Goal: Contribute content: Add original content to the website for others to see

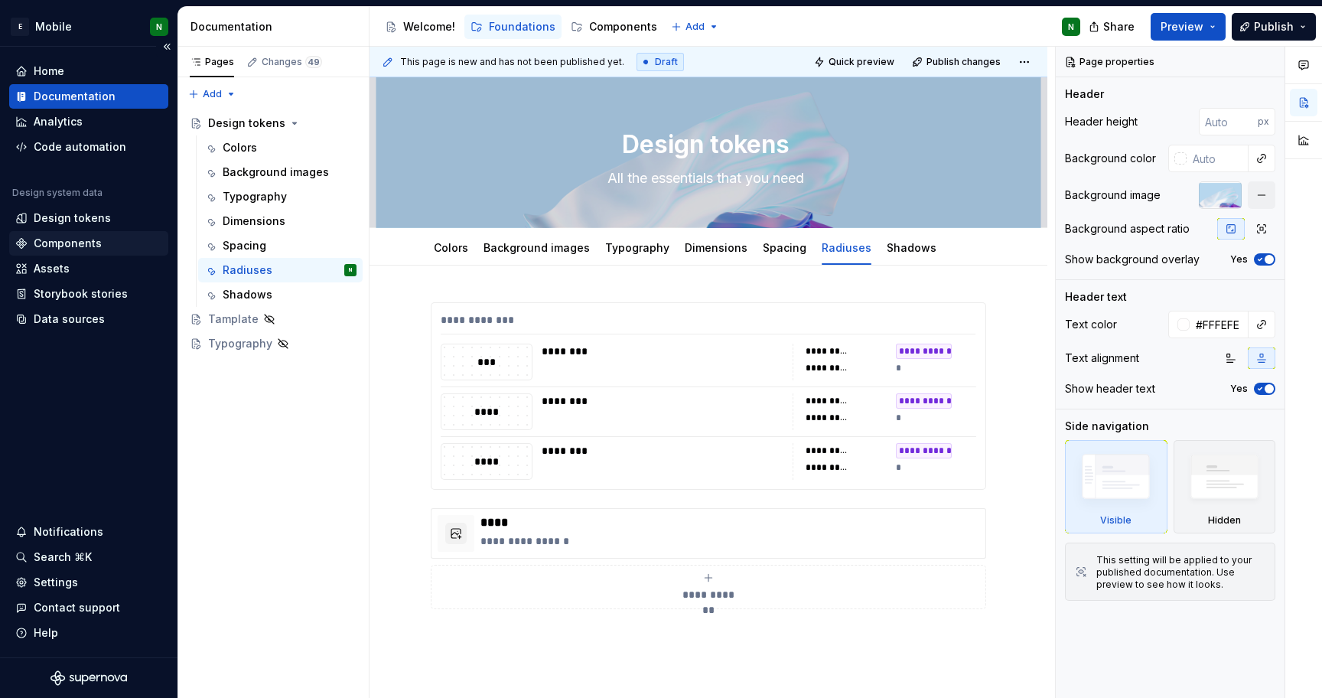
click at [89, 239] on div "Components" at bounding box center [68, 243] width 68 height 15
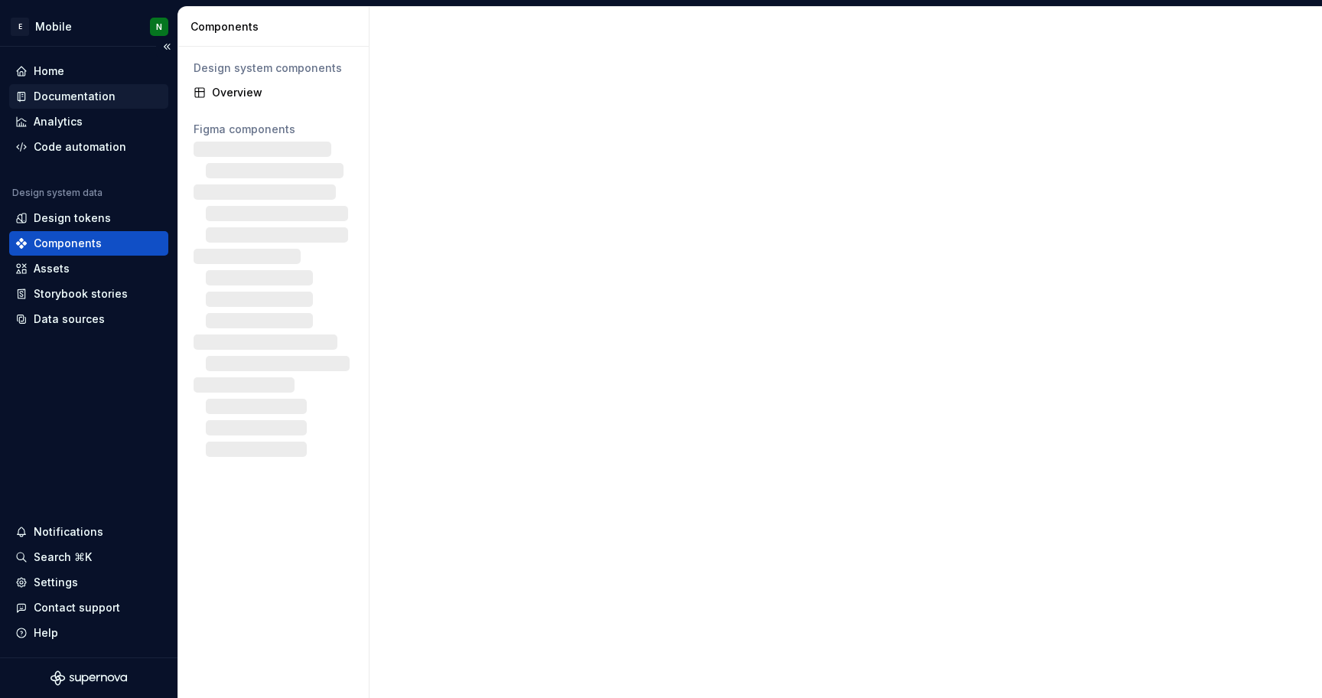
click at [104, 93] on div "Documentation" at bounding box center [75, 96] width 82 height 15
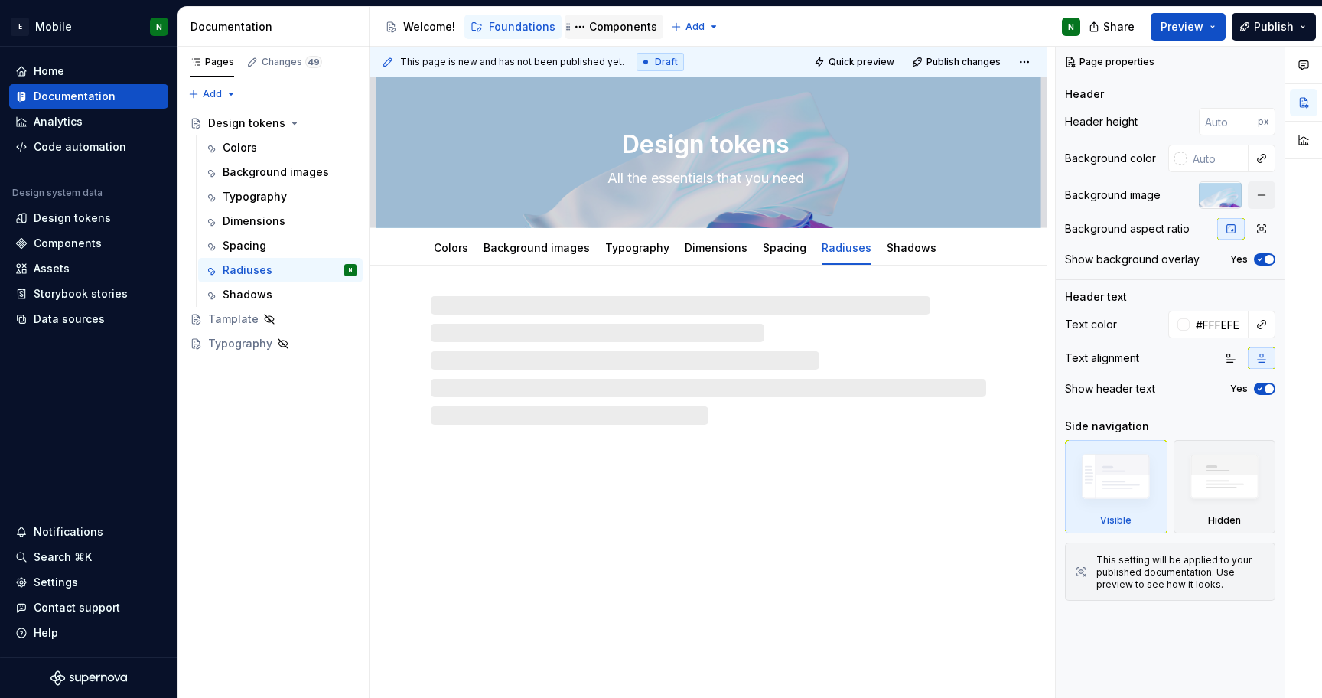
click at [598, 27] on div "Components" at bounding box center [623, 26] width 68 height 15
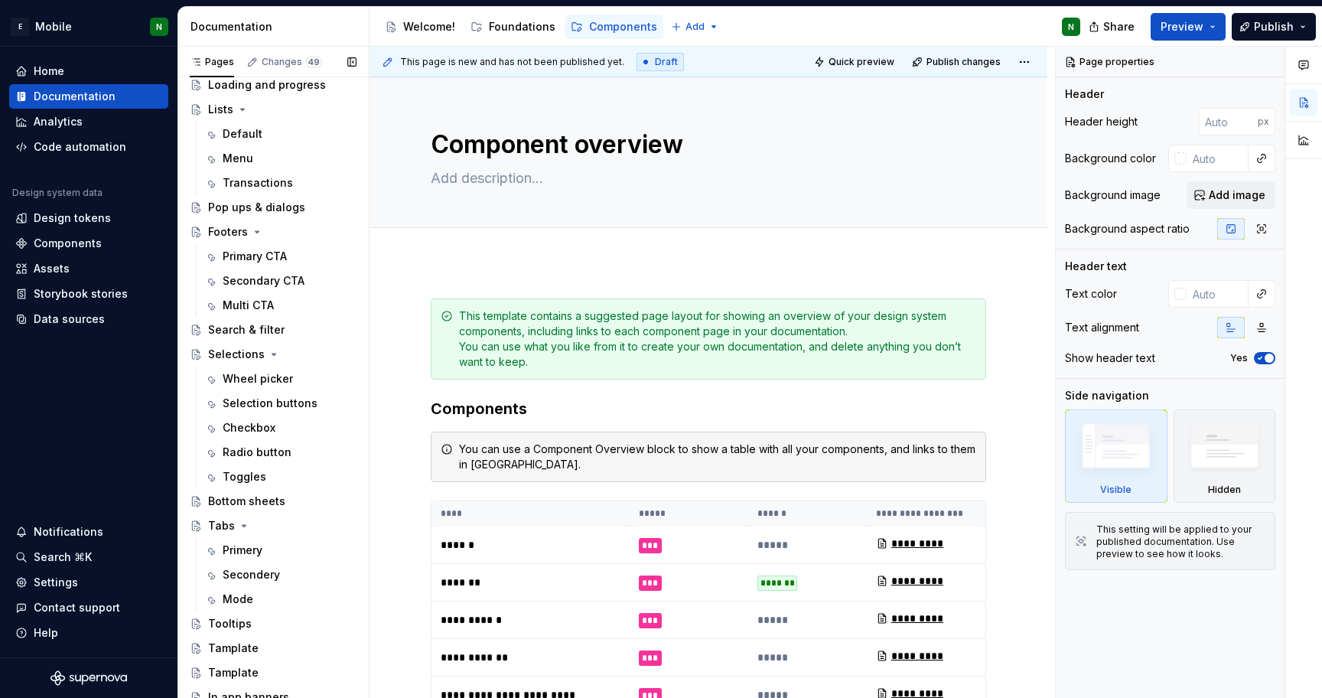
scroll to position [535, 0]
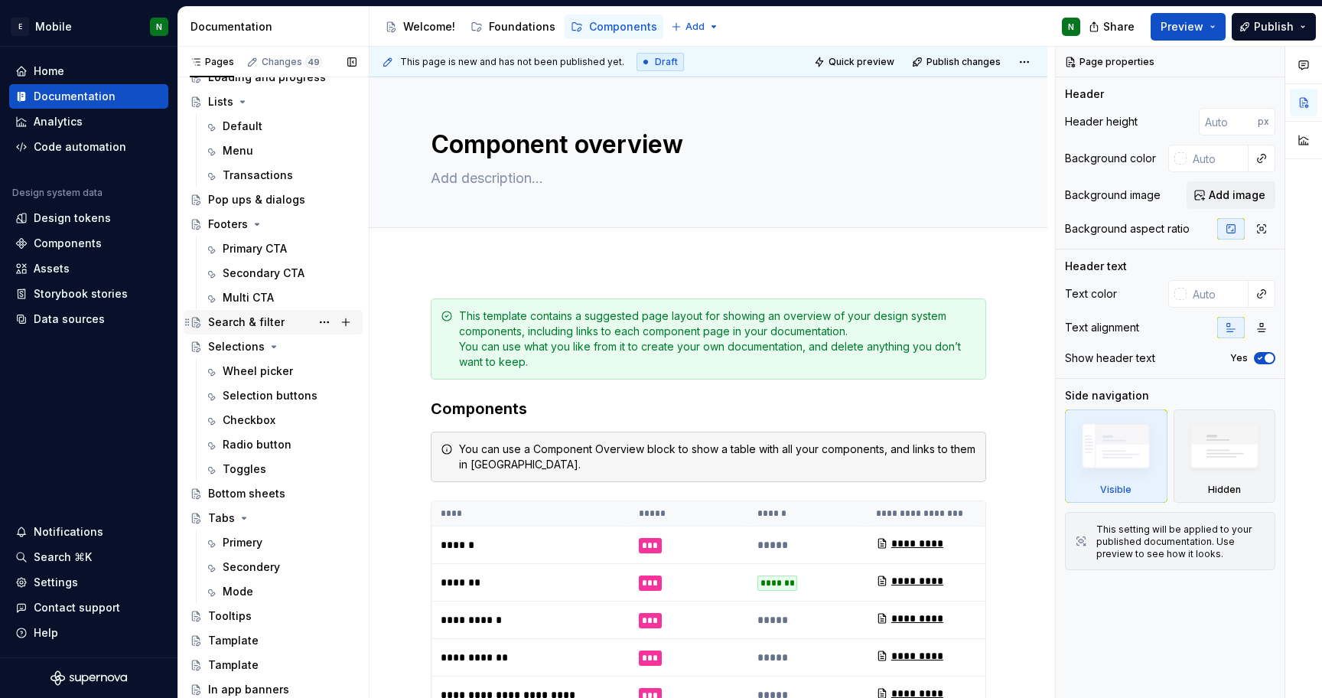
click at [272, 312] on div "Search & filter" at bounding box center [282, 321] width 148 height 21
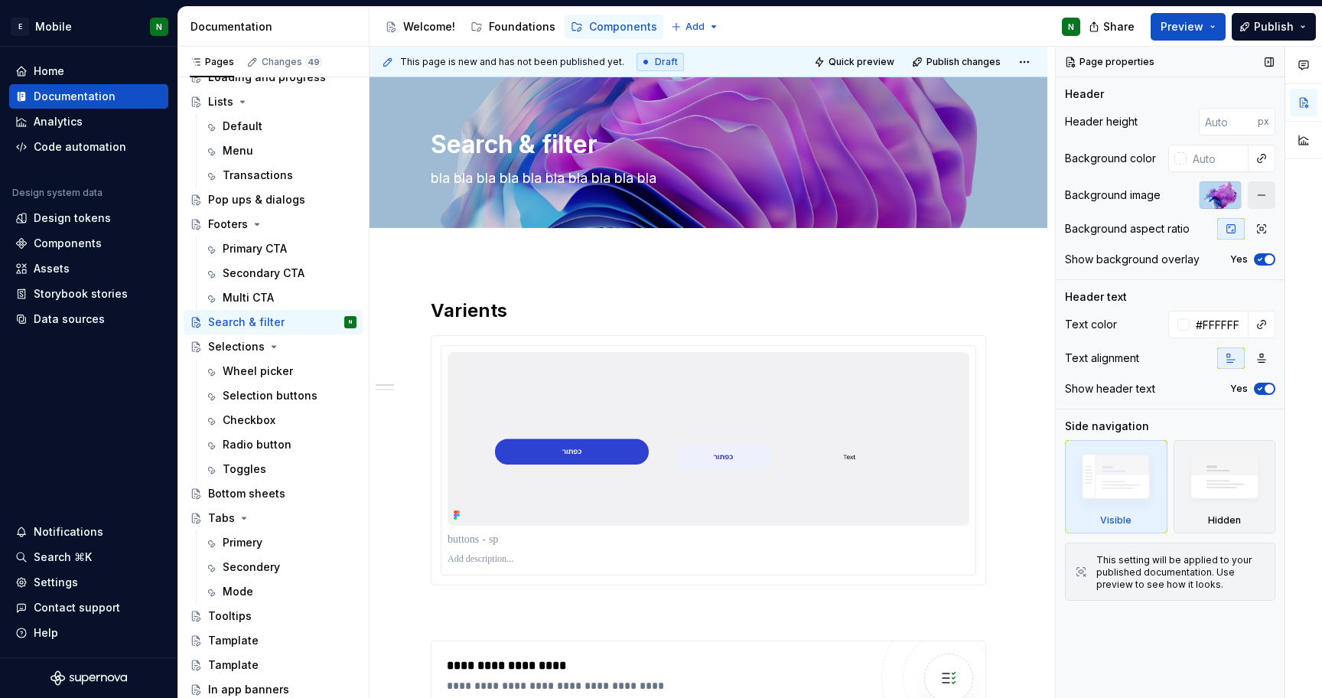
click at [1260, 194] on button "button" at bounding box center [1262, 195] width 28 height 28
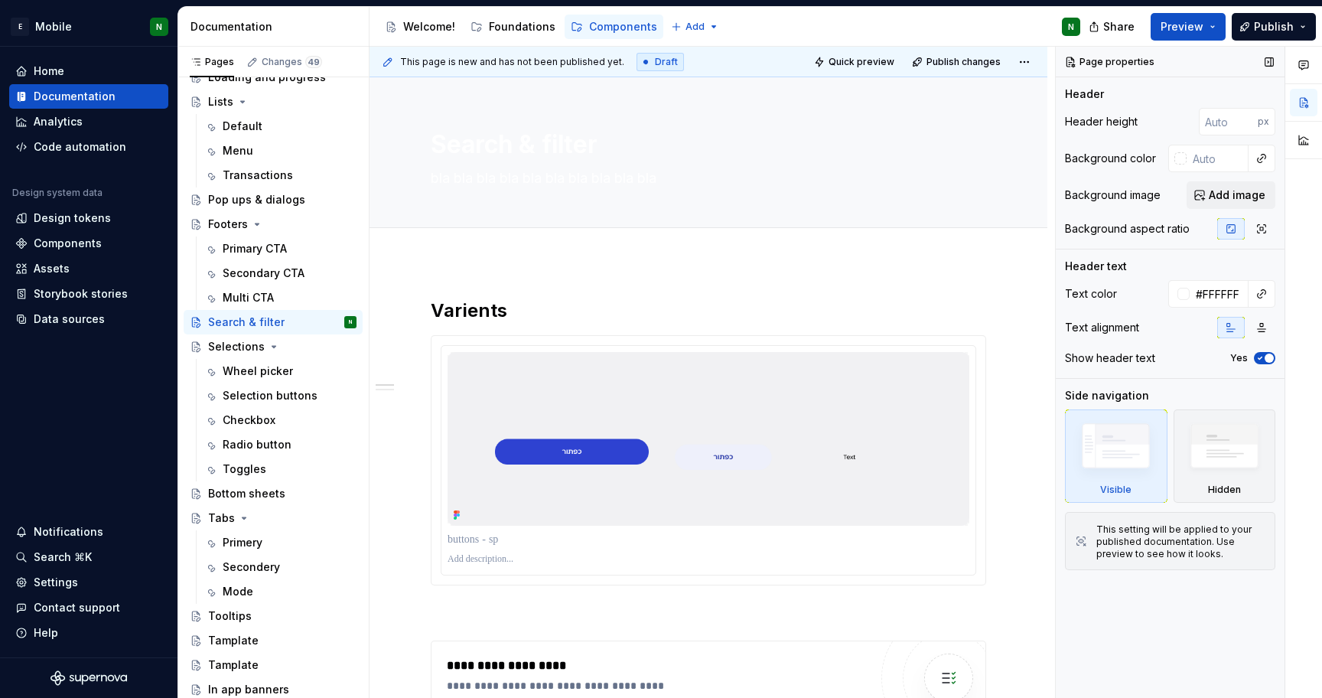
click at [1260, 194] on span "Add image" at bounding box center [1237, 194] width 57 height 15
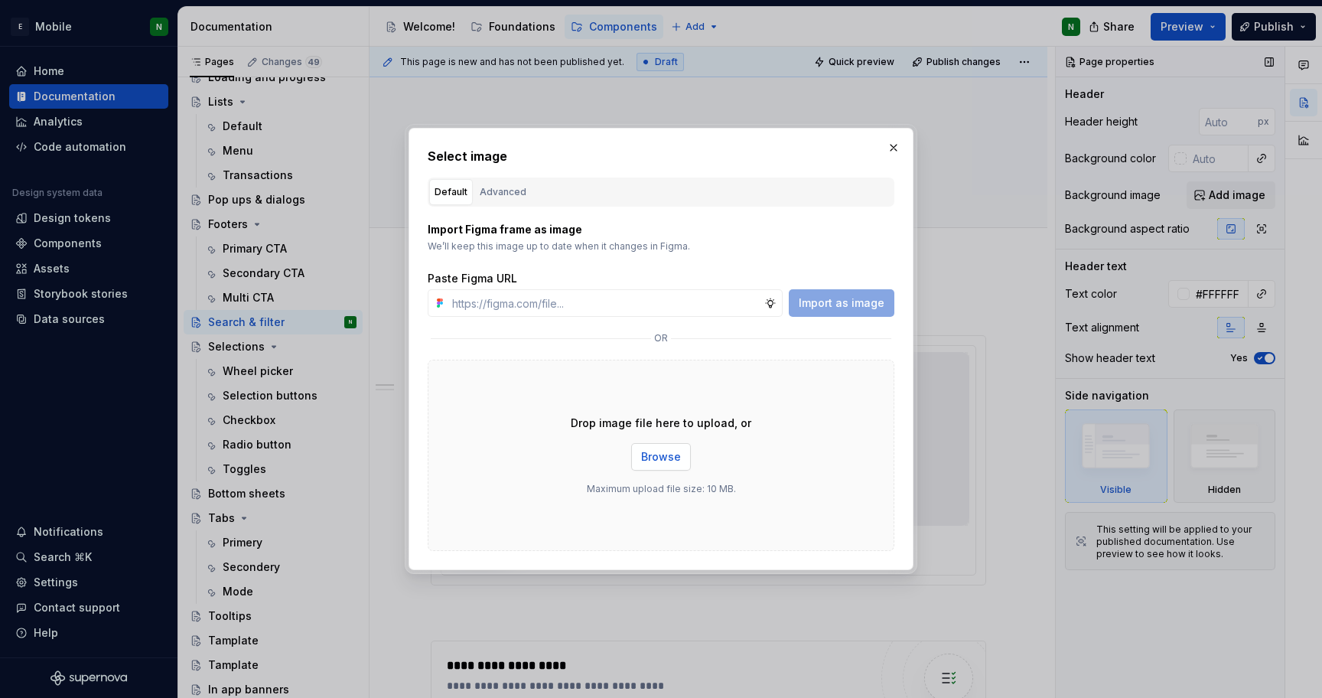
click at [652, 451] on span "Browse" at bounding box center [661, 456] width 40 height 15
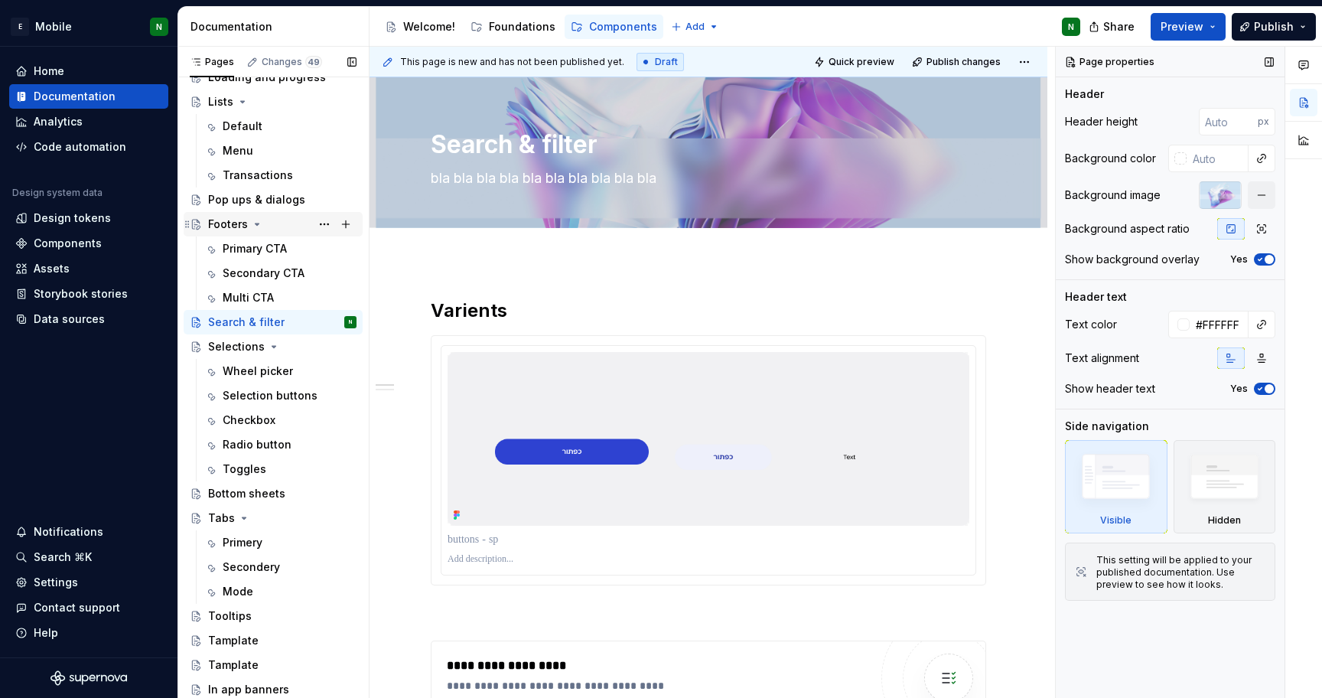
click at [219, 223] on div "Footers" at bounding box center [228, 223] width 40 height 15
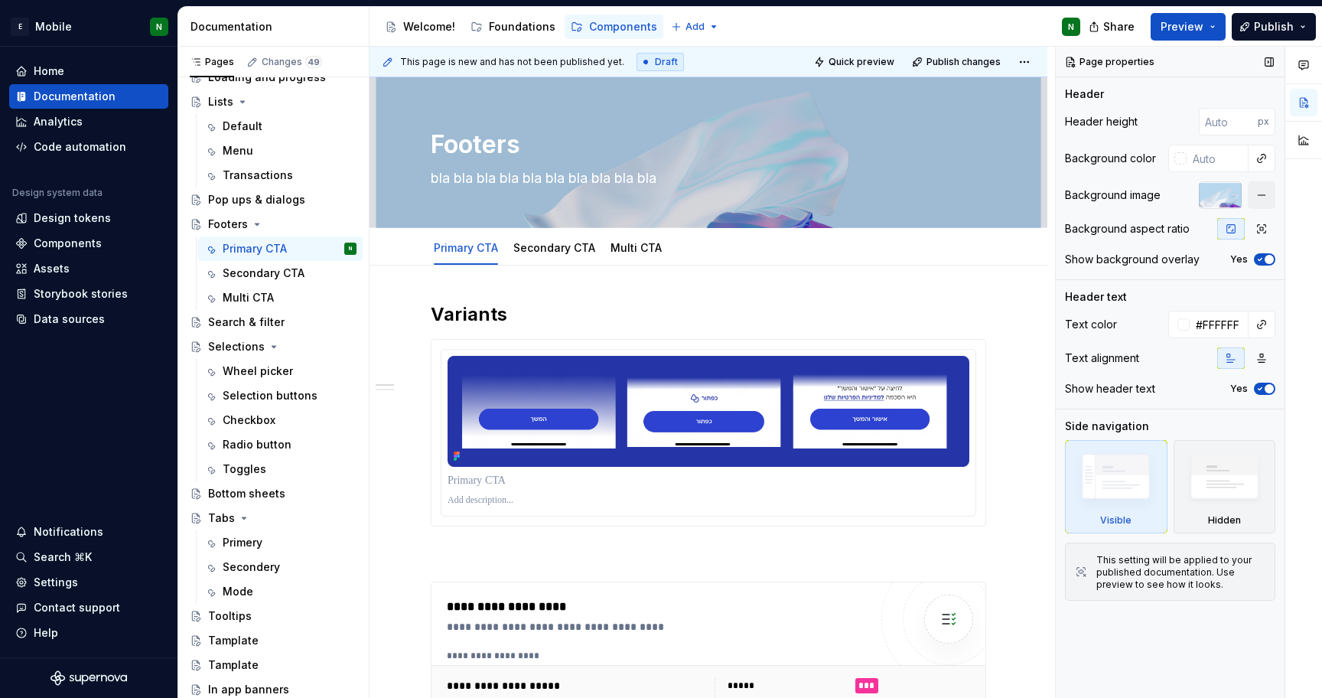
click at [1215, 194] on div at bounding box center [1220, 195] width 43 height 28
click at [1267, 259] on span "button" at bounding box center [1268, 259] width 9 height 9
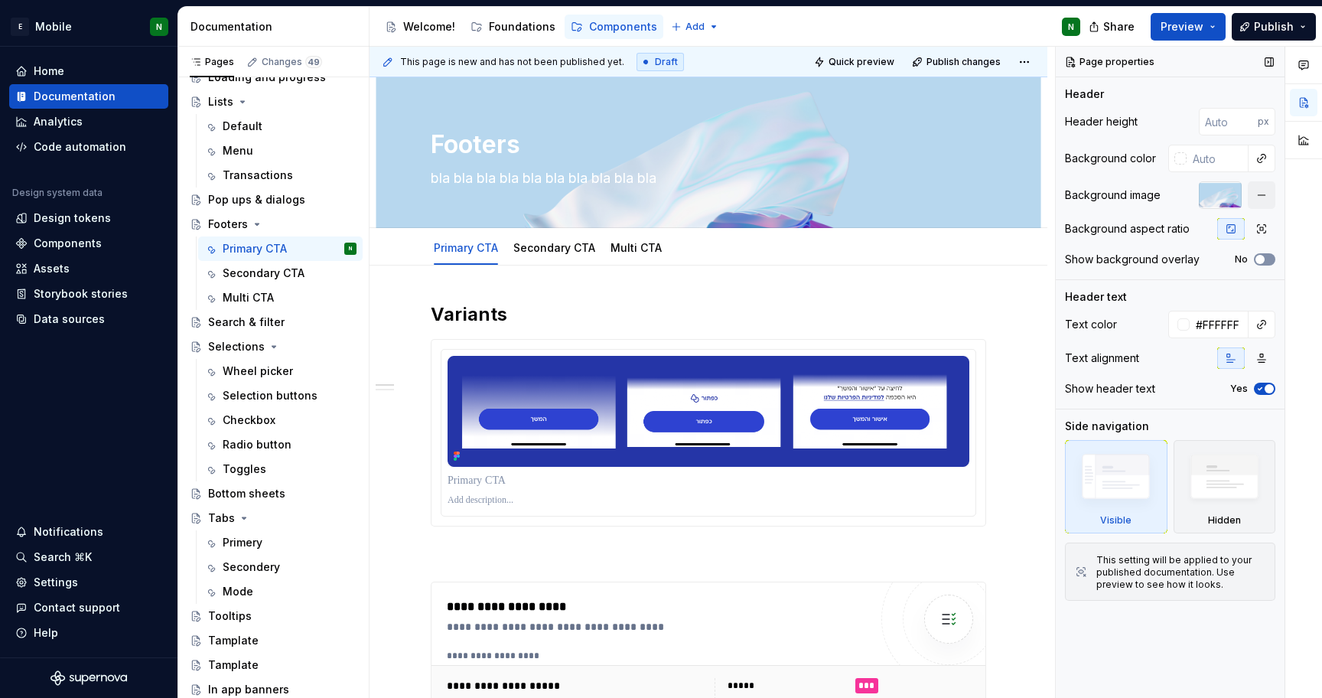
click at [1267, 259] on button "No" at bounding box center [1264, 259] width 21 height 12
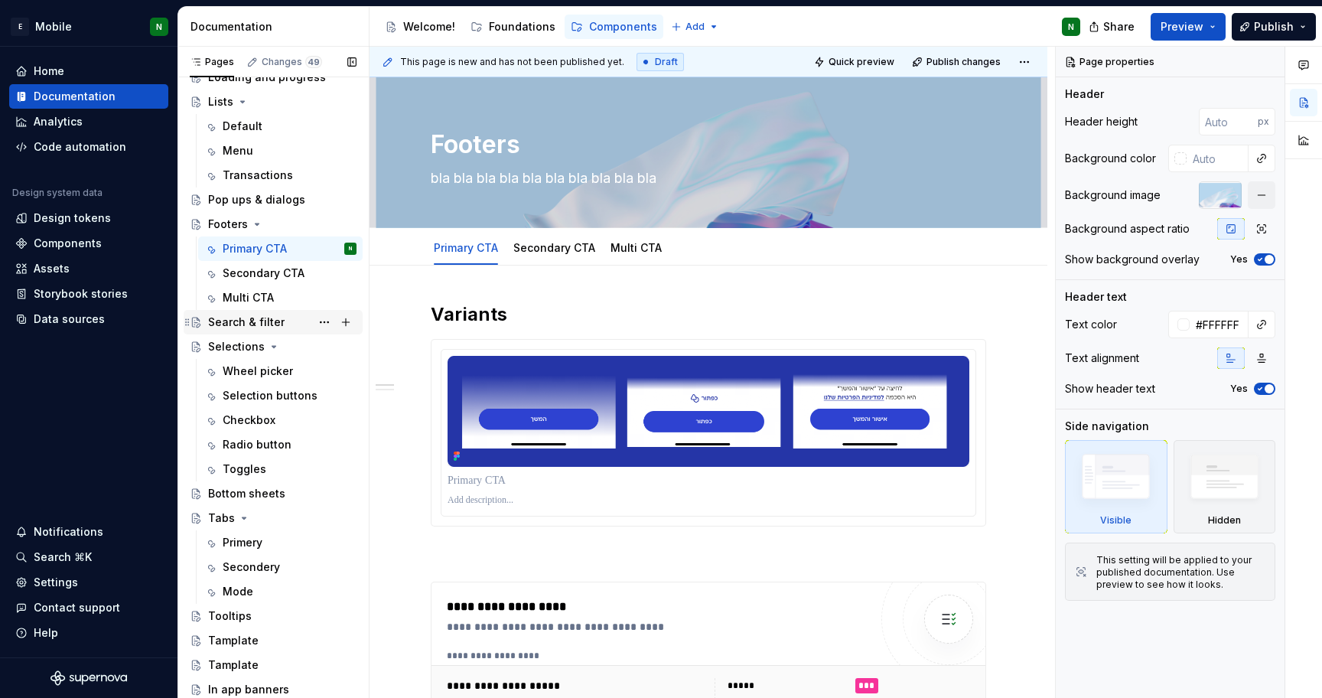
click at [229, 320] on div "Search & filter" at bounding box center [246, 321] width 76 height 15
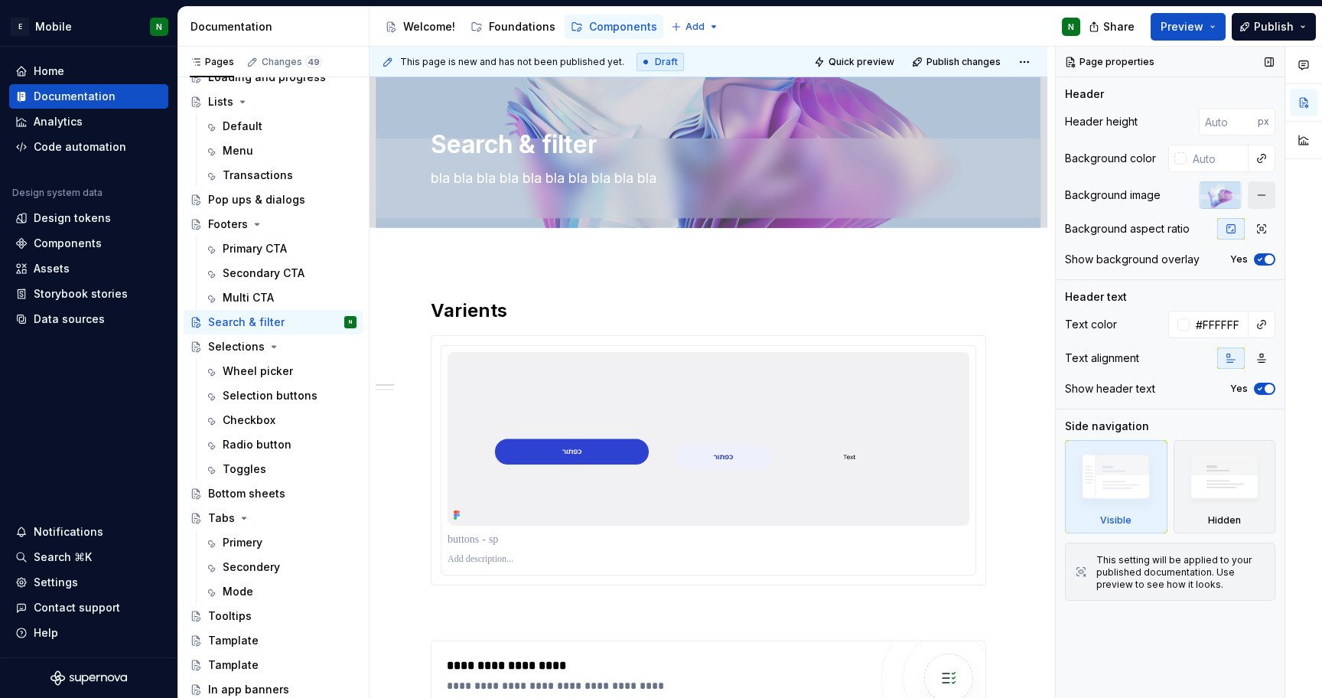
click at [1269, 193] on button "button" at bounding box center [1262, 195] width 28 height 28
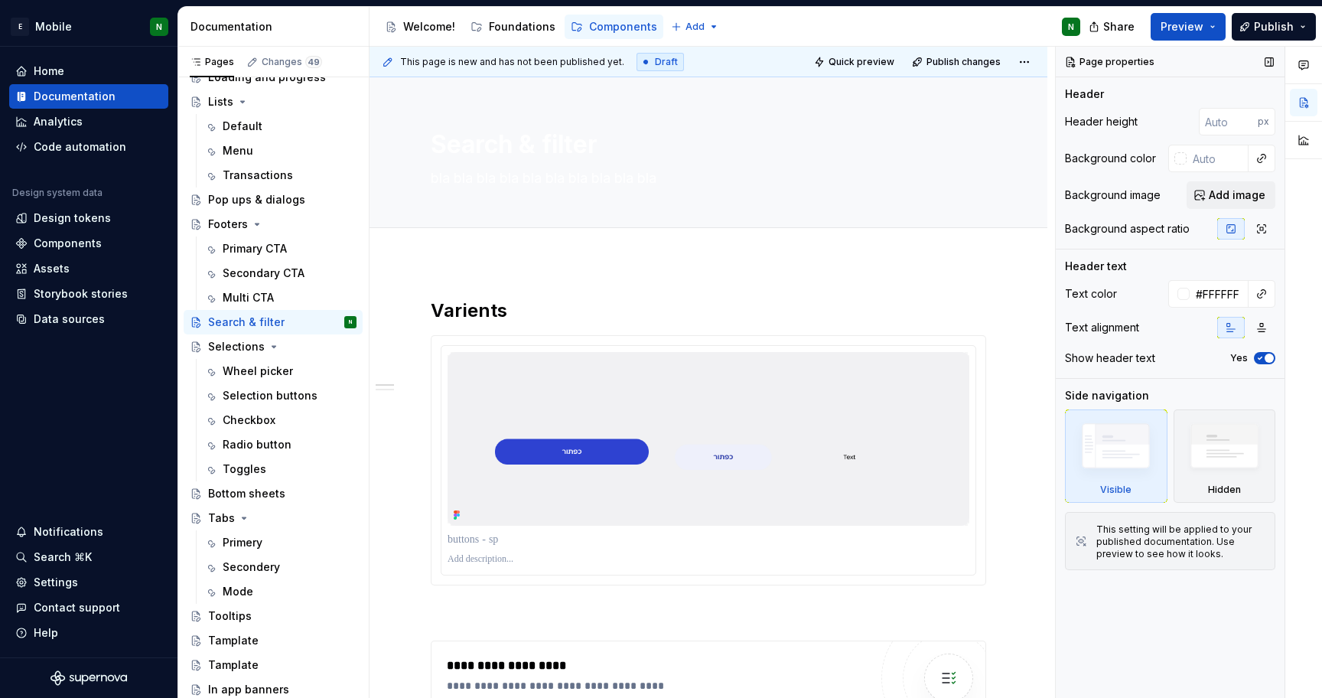
click at [1269, 193] on button "Add image" at bounding box center [1230, 195] width 89 height 28
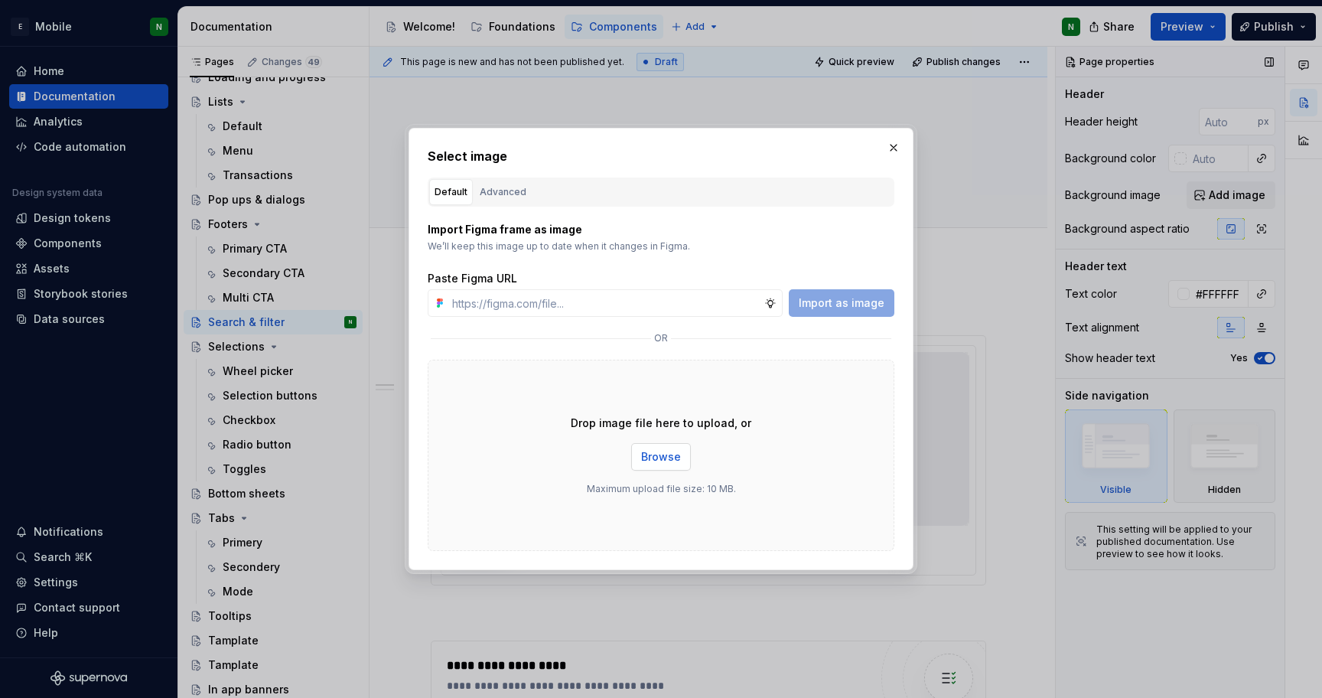
click at [665, 458] on span "Browse" at bounding box center [661, 456] width 40 height 15
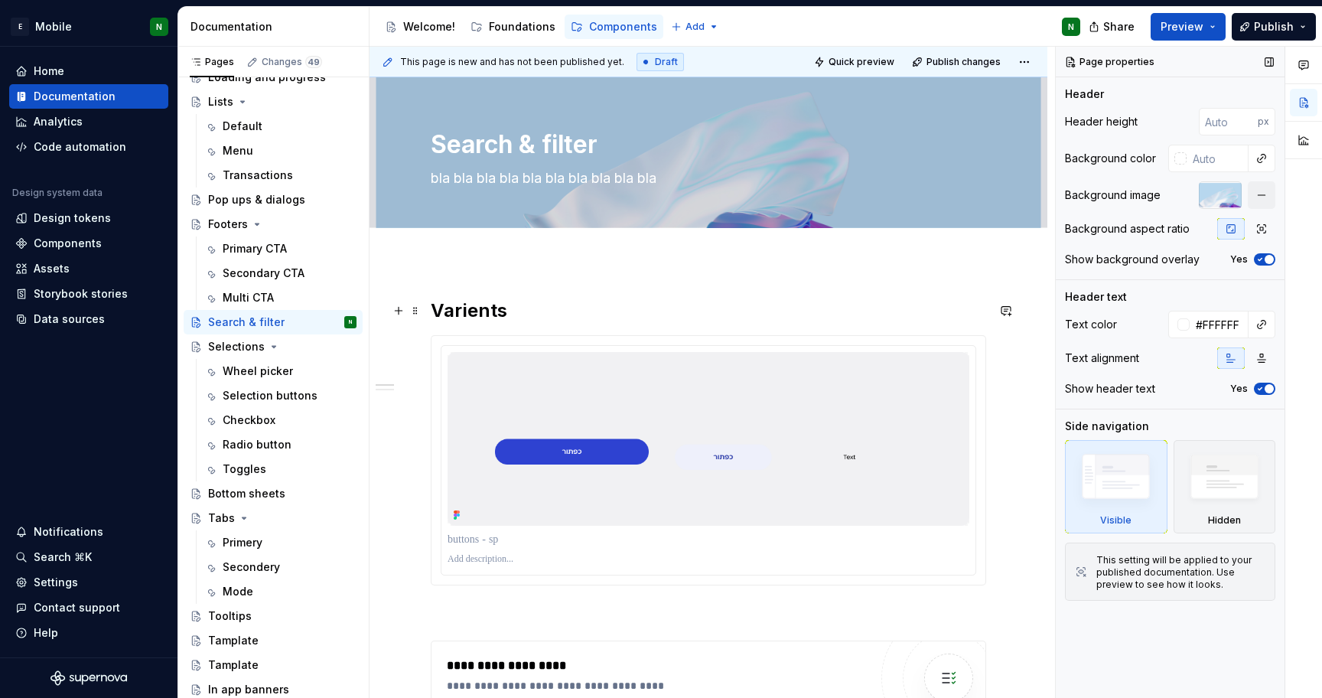
scroll to position [164, 0]
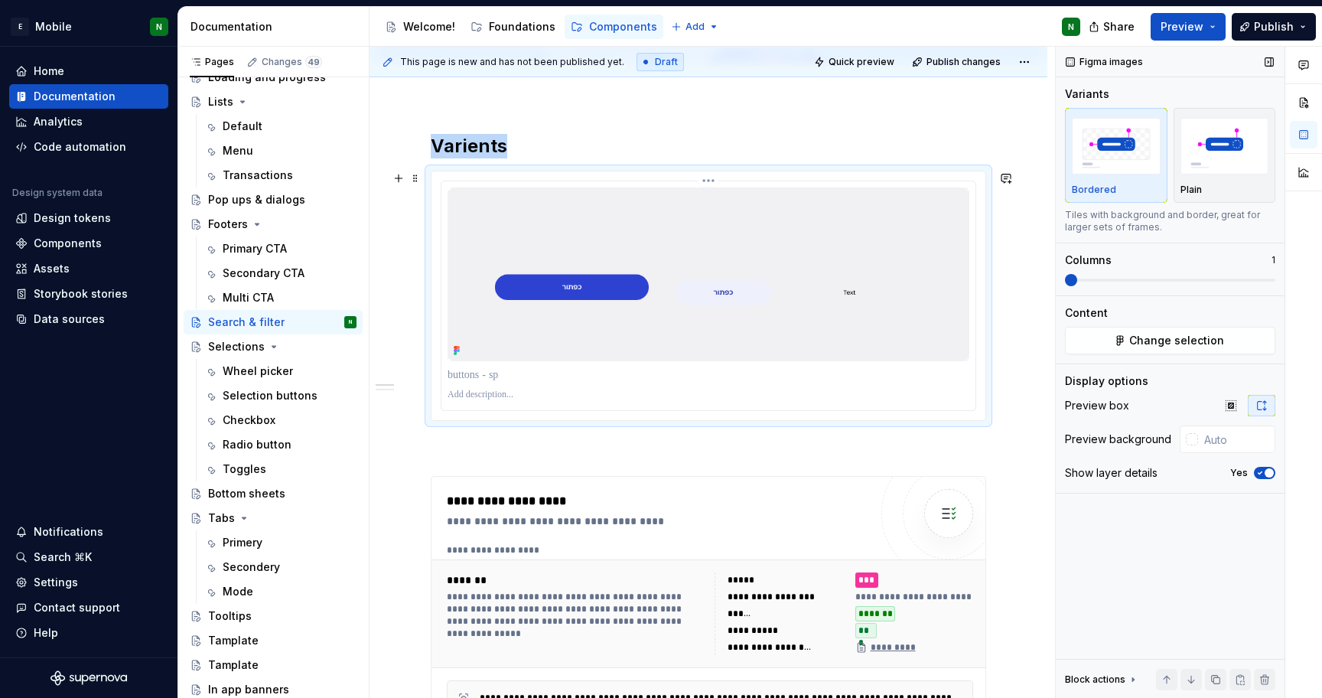
click at [748, 287] on img at bounding box center [708, 274] width 522 height 174
click at [1141, 340] on span "Change selection" at bounding box center [1176, 340] width 95 height 15
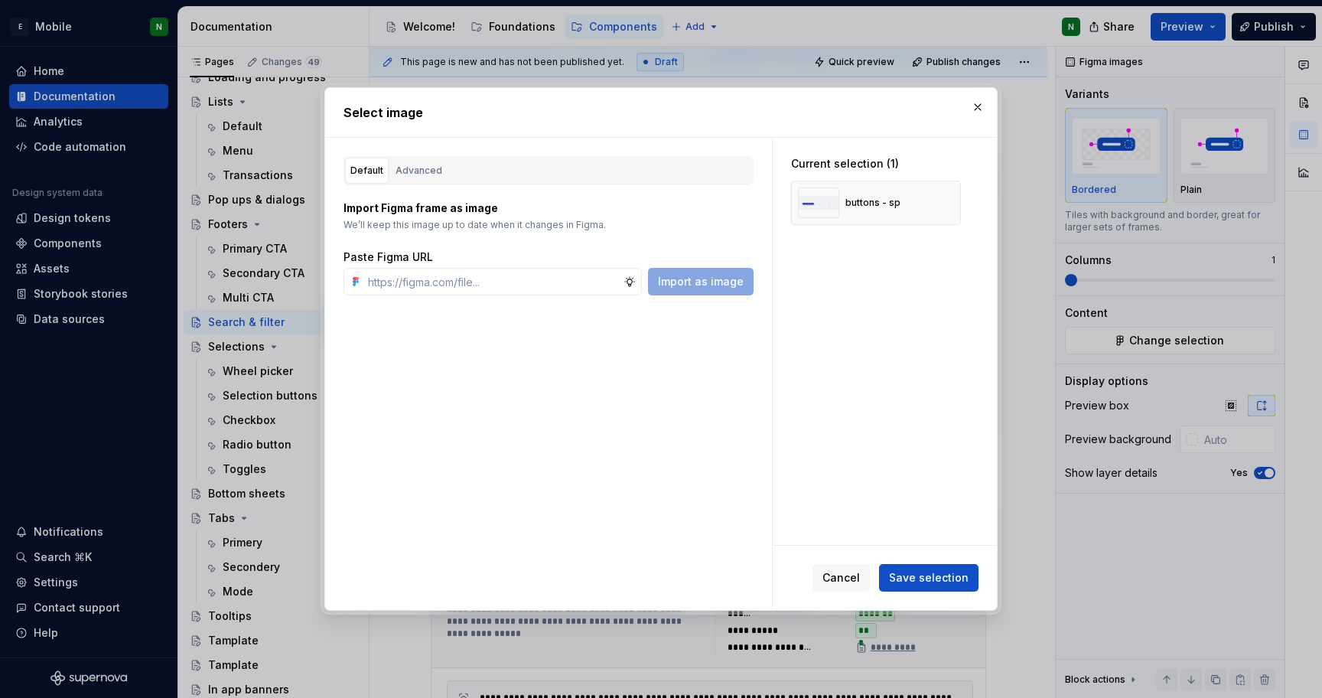
type textarea "*"
click at [564, 285] on input "text" at bounding box center [493, 282] width 262 height 28
paste input "[URL][DOMAIN_NAME]"
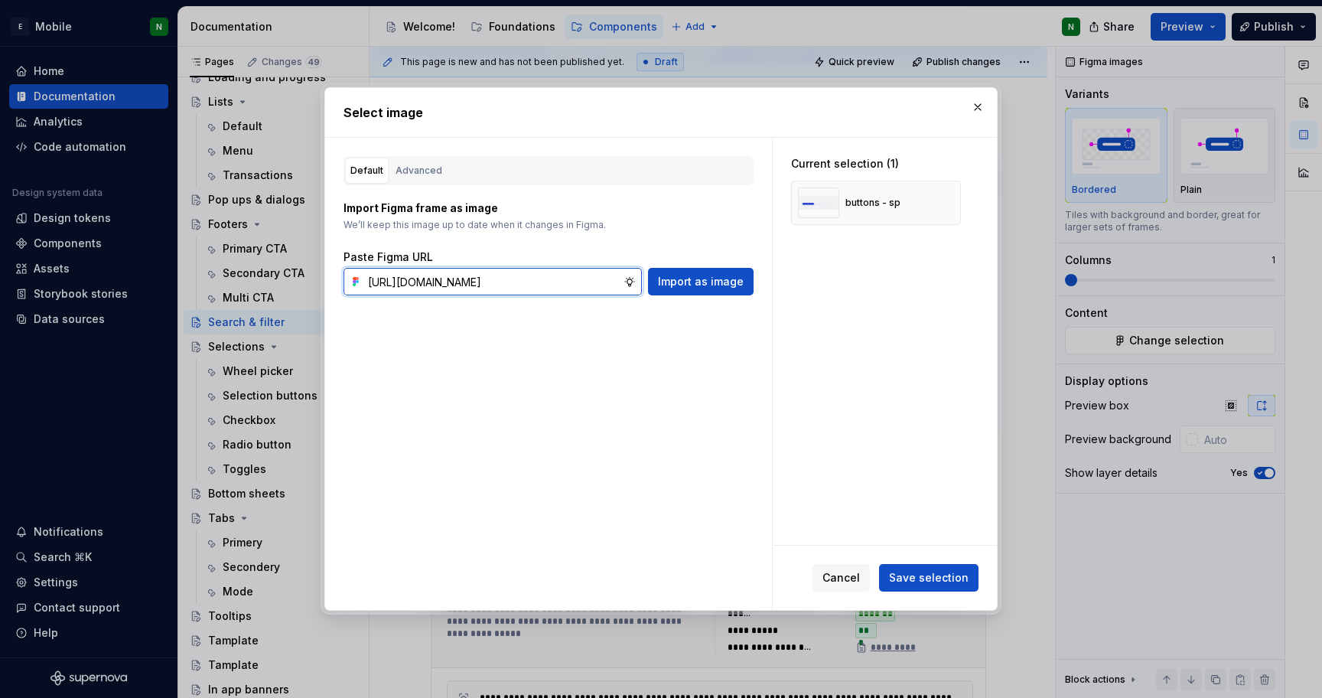
scroll to position [0, 413]
type input "[URL][DOMAIN_NAME]"
click at [708, 287] on span "Import as image" at bounding box center [701, 281] width 86 height 15
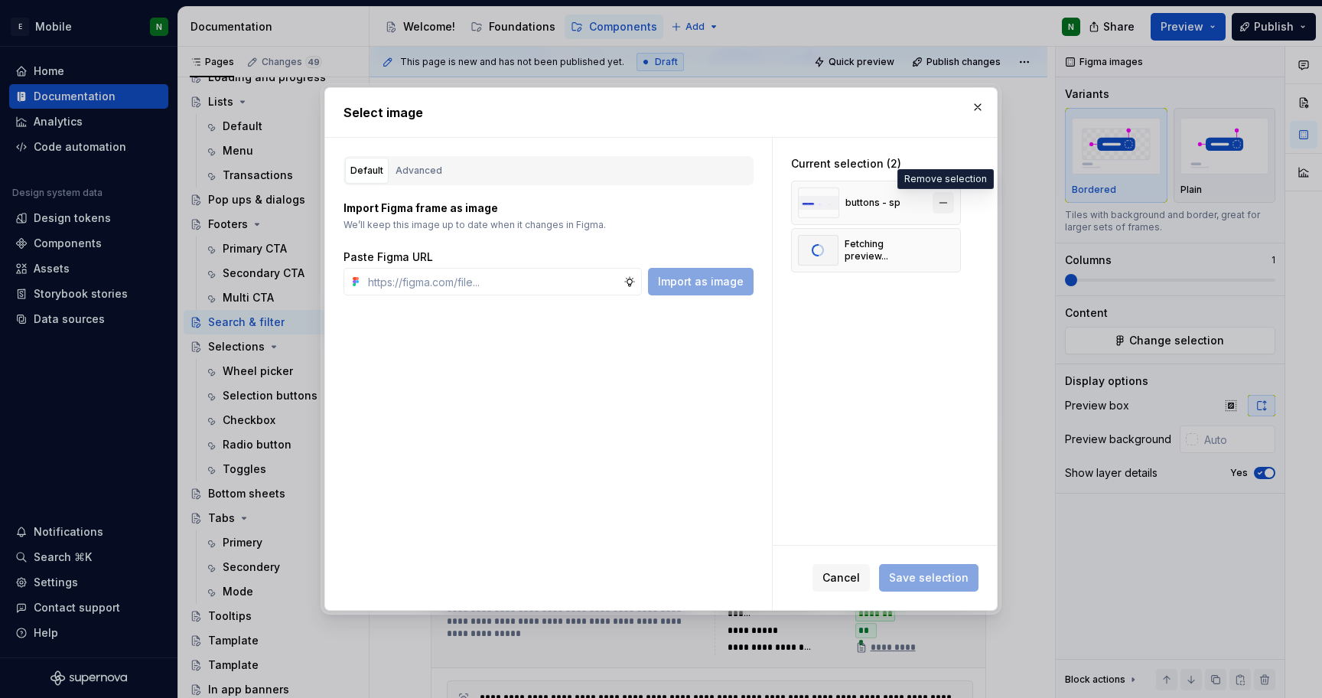
click at [945, 203] on button "button" at bounding box center [942, 202] width 21 height 21
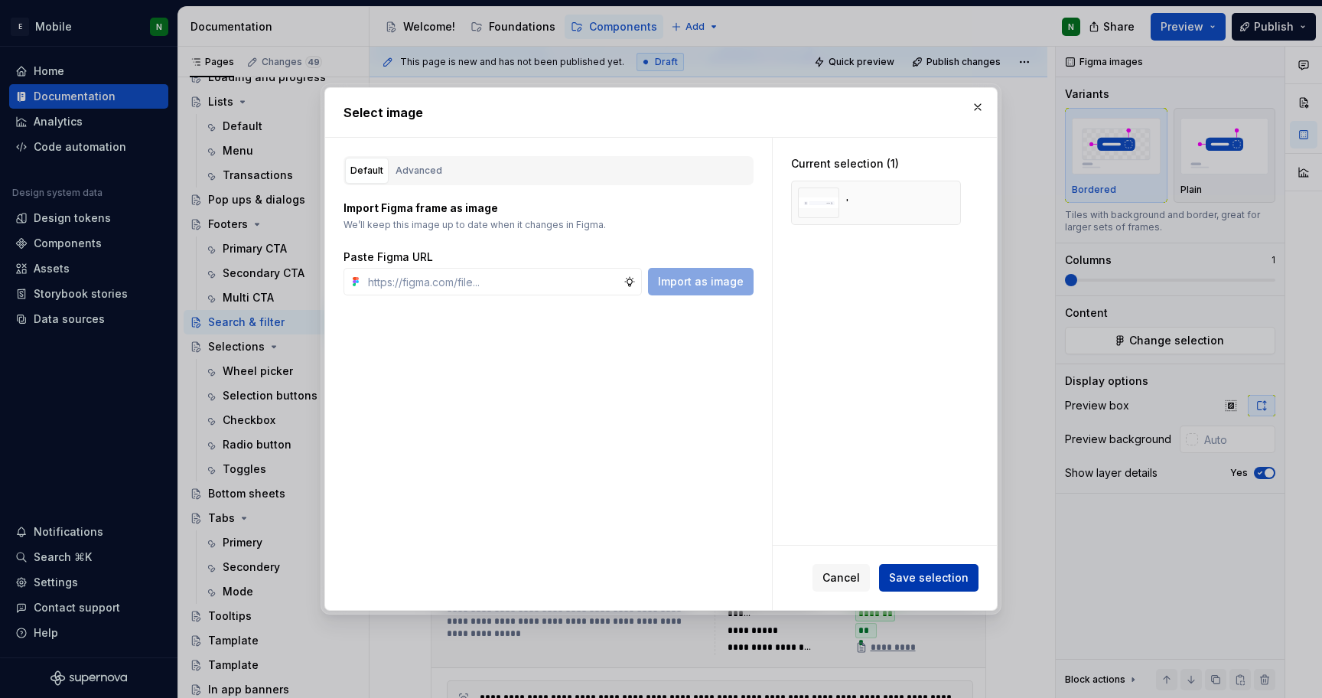
click at [925, 574] on span "Save selection" at bounding box center [929, 577] width 80 height 15
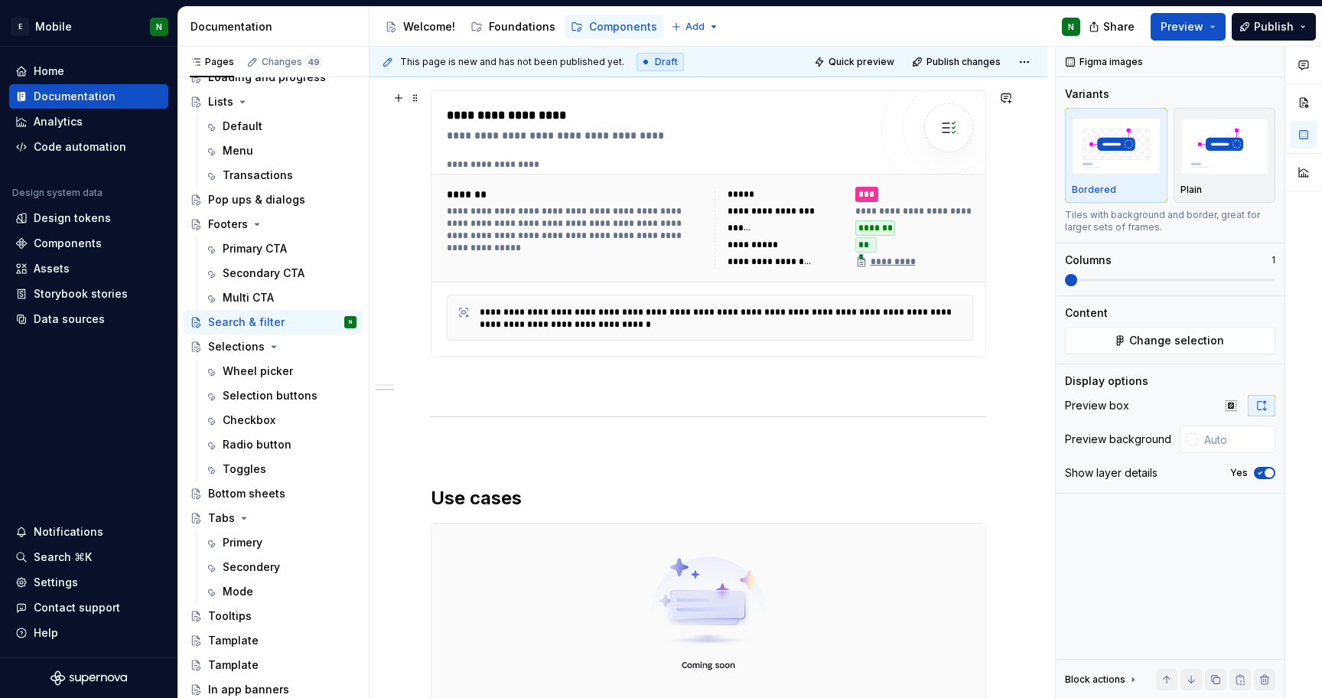
scroll to position [297, 0]
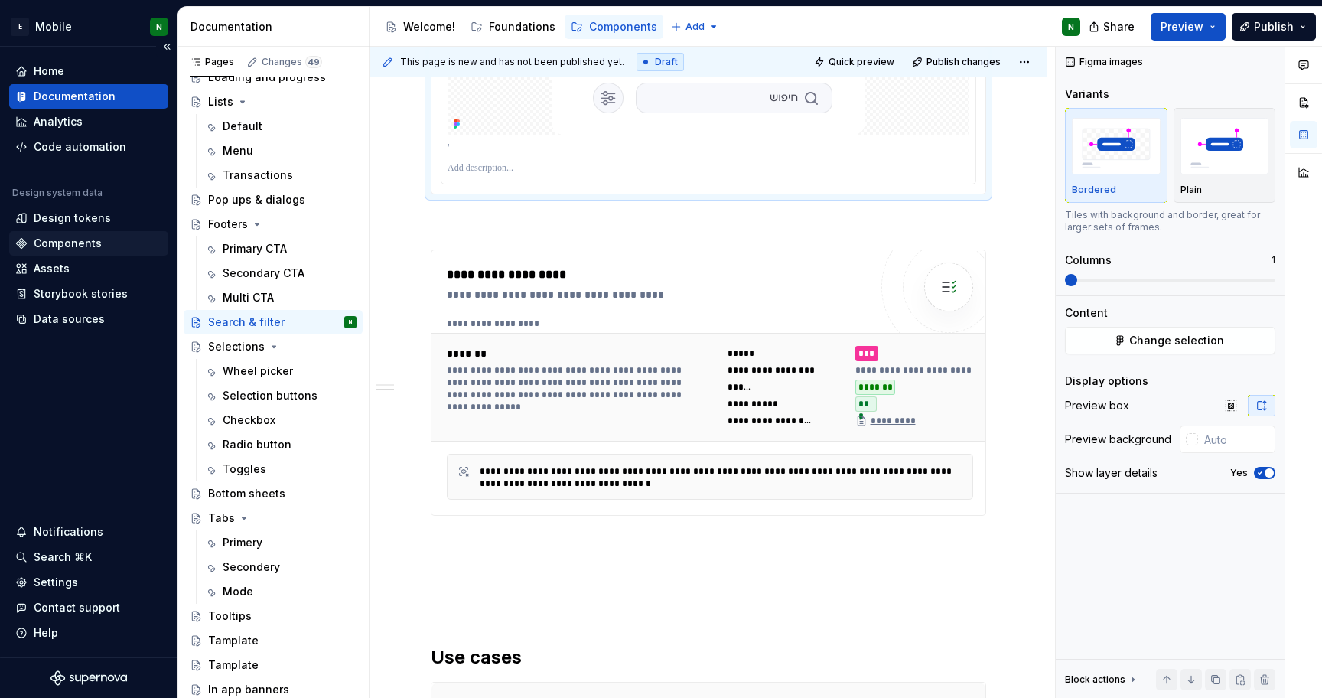
click at [58, 242] on div "Components" at bounding box center [68, 243] width 68 height 15
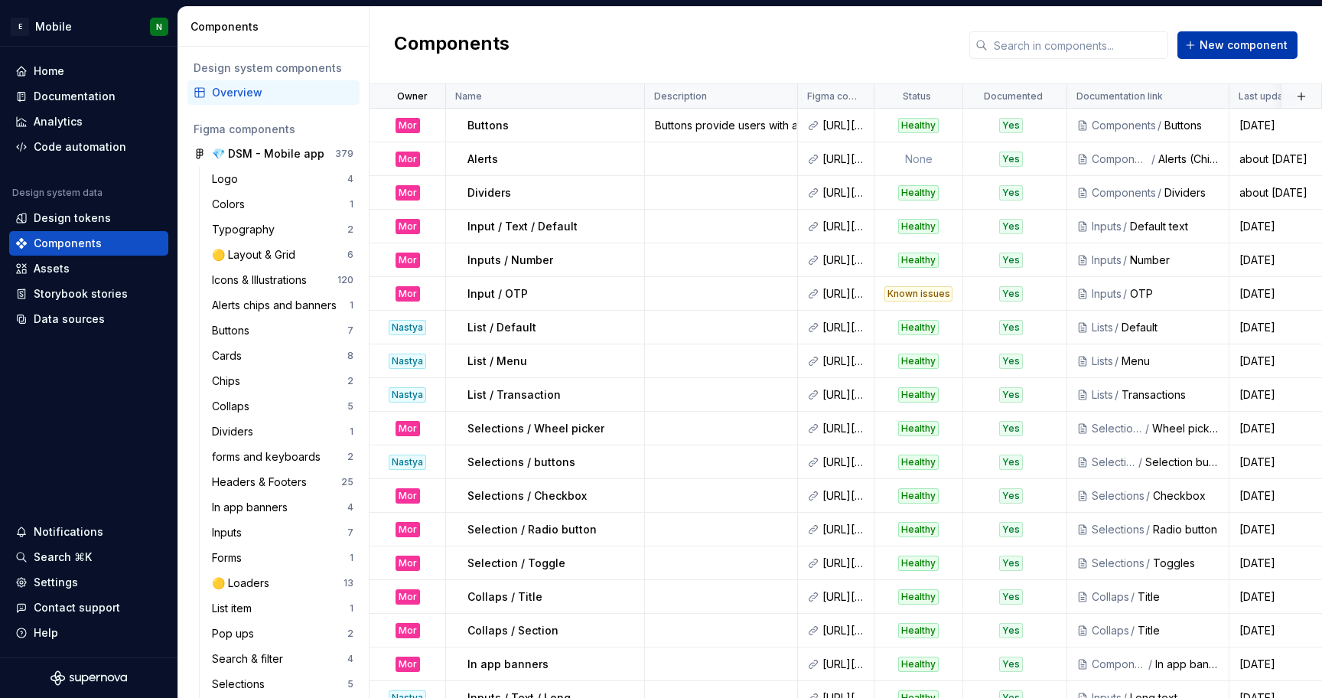
click at [1251, 39] on span "New component" at bounding box center [1243, 44] width 88 height 15
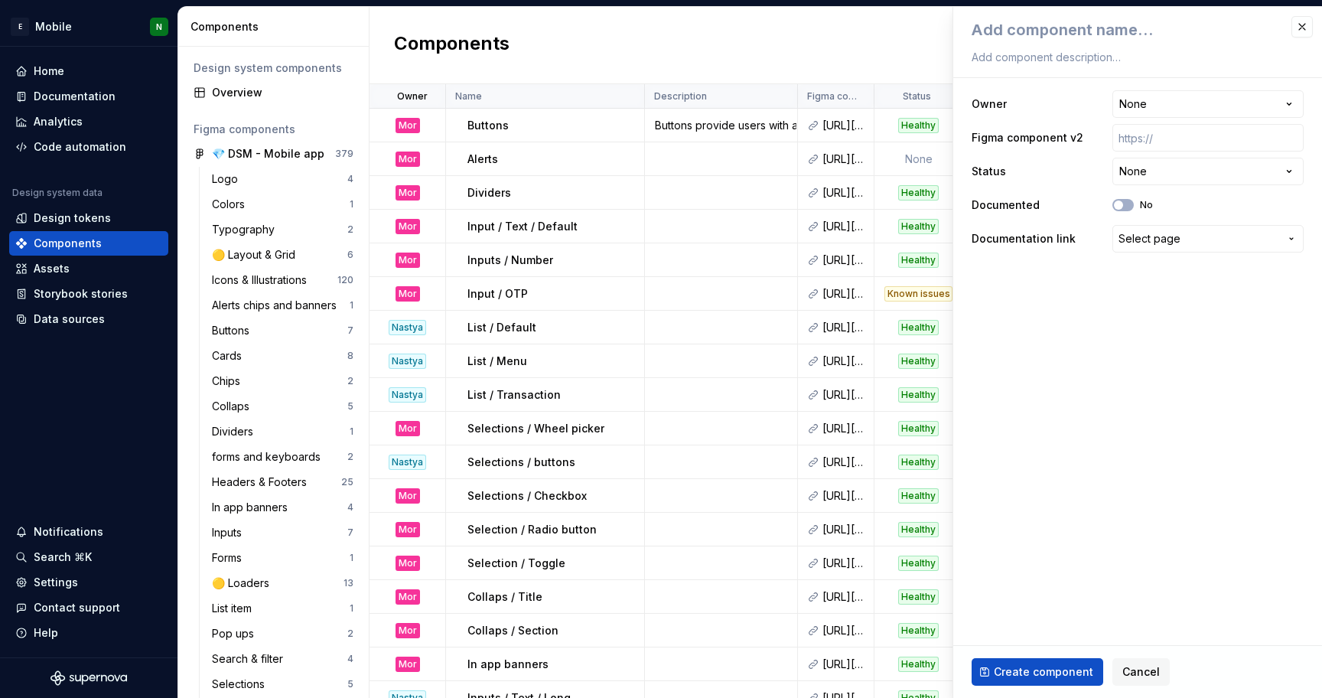
type textarea "*"
click at [1197, 102] on html "E Mobile N Home Documentation Analytics Code automation Design system data Desi…" at bounding box center [661, 349] width 1322 height 698
click at [1134, 16] on html "E Mobile N Home Documentation Analytics Code automation Design system data Desi…" at bounding box center [661, 349] width 1322 height 698
click at [1139, 24] on textarea at bounding box center [1134, 30] width 332 height 28
paste textarea "Search & filter"
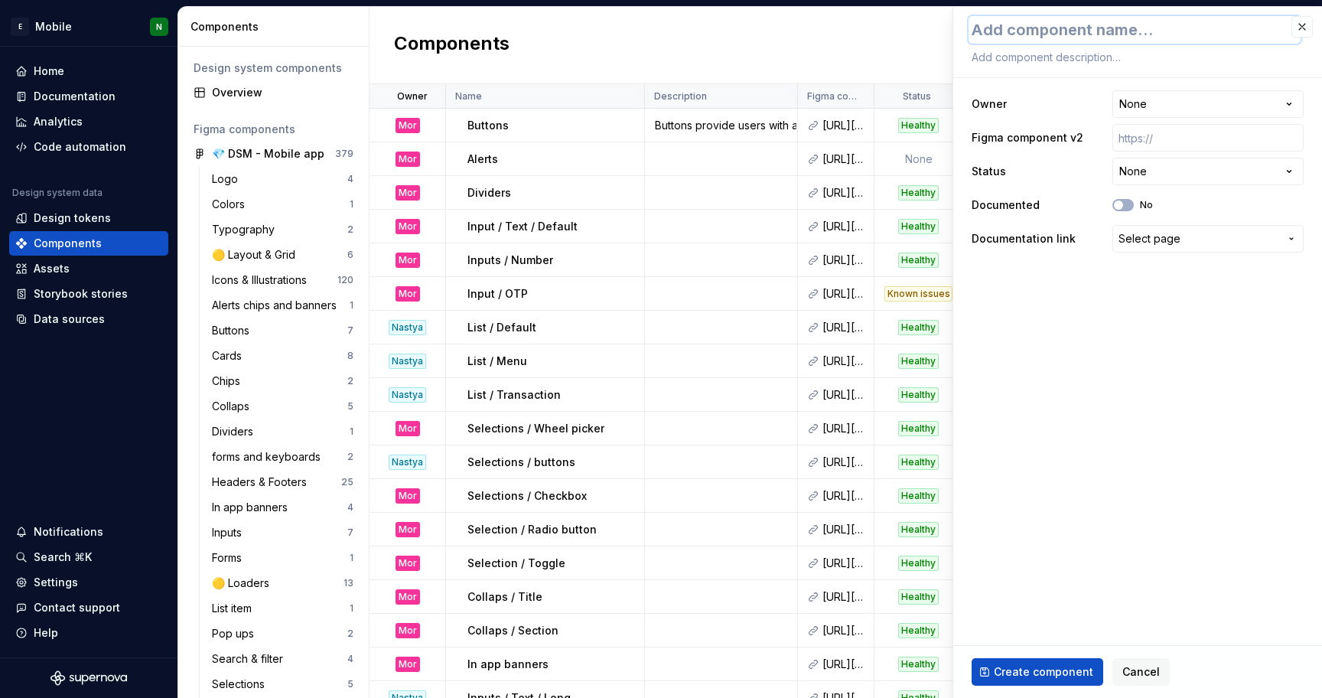
type textarea "Search & filter"
type textarea "*"
type textarea "Search & filter"
click at [1180, 97] on html "E Mobile N Home Documentation Analytics Code automation Design system data Desi…" at bounding box center [661, 349] width 1322 height 698
select select "**********"
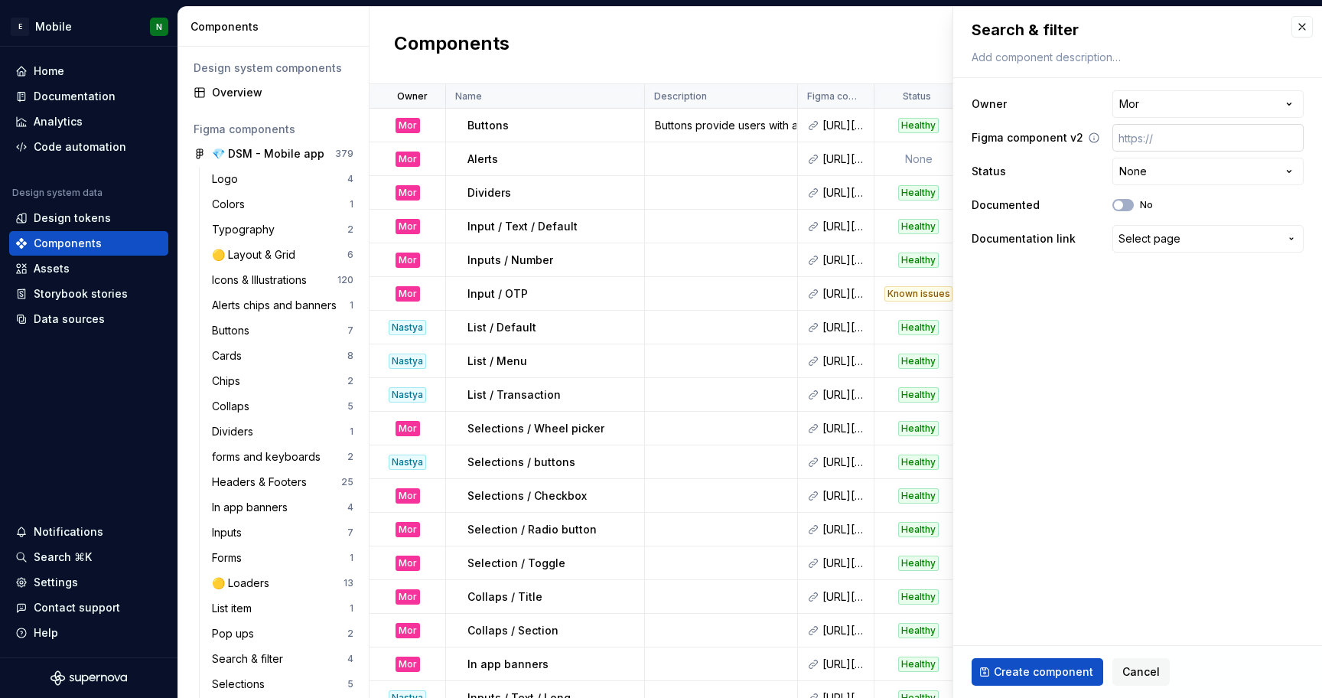
click at [1170, 145] on input "text" at bounding box center [1207, 138] width 191 height 28
drag, startPoint x: 1026, startPoint y: 158, endPoint x: 1168, endPoint y: 138, distance: 143.7
click at [1168, 138] on div "**********" at bounding box center [1137, 171] width 332 height 168
click at [1167, 135] on input "text" at bounding box center [1207, 138] width 191 height 28
click at [1167, 134] on input "text" at bounding box center [1207, 138] width 191 height 28
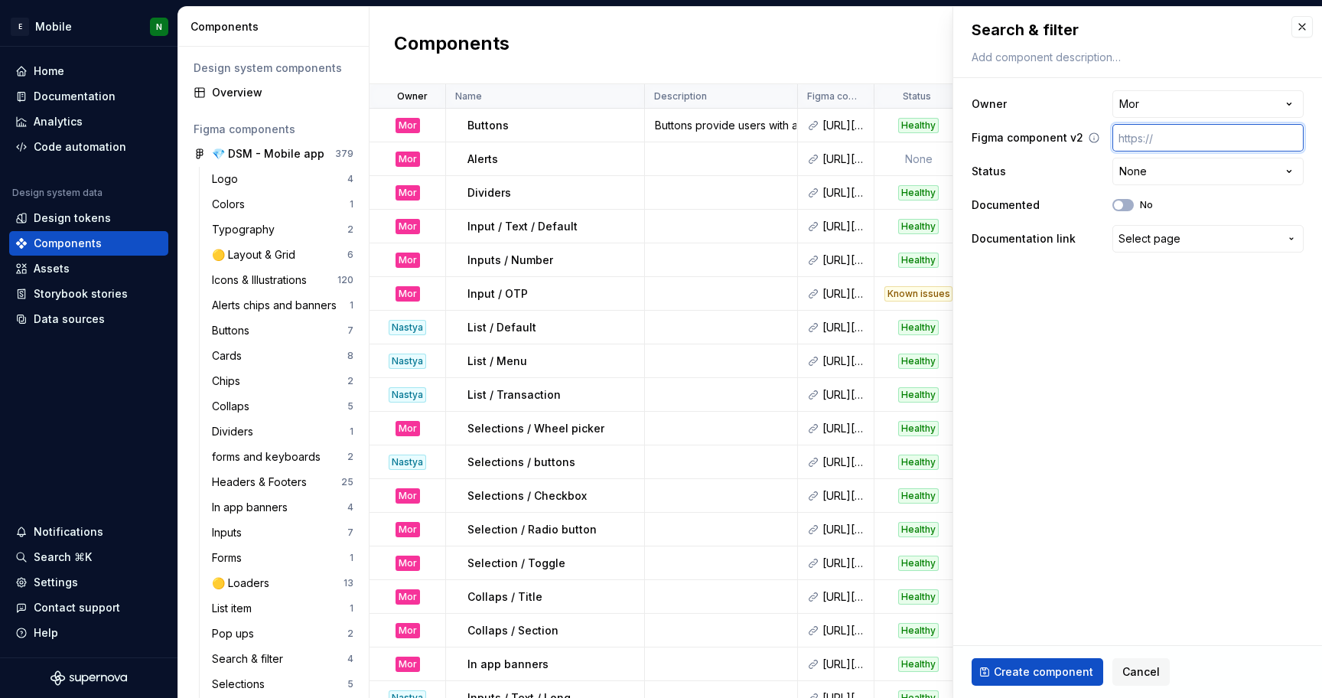
paste input "[URL][DOMAIN_NAME]"
type textarea "*"
type input "[URL][DOMAIN_NAME]"
click at [1122, 169] on html "E Mobile N Home Documentation Analytics Code automation Design system data Desi…" at bounding box center [661, 349] width 1322 height 698
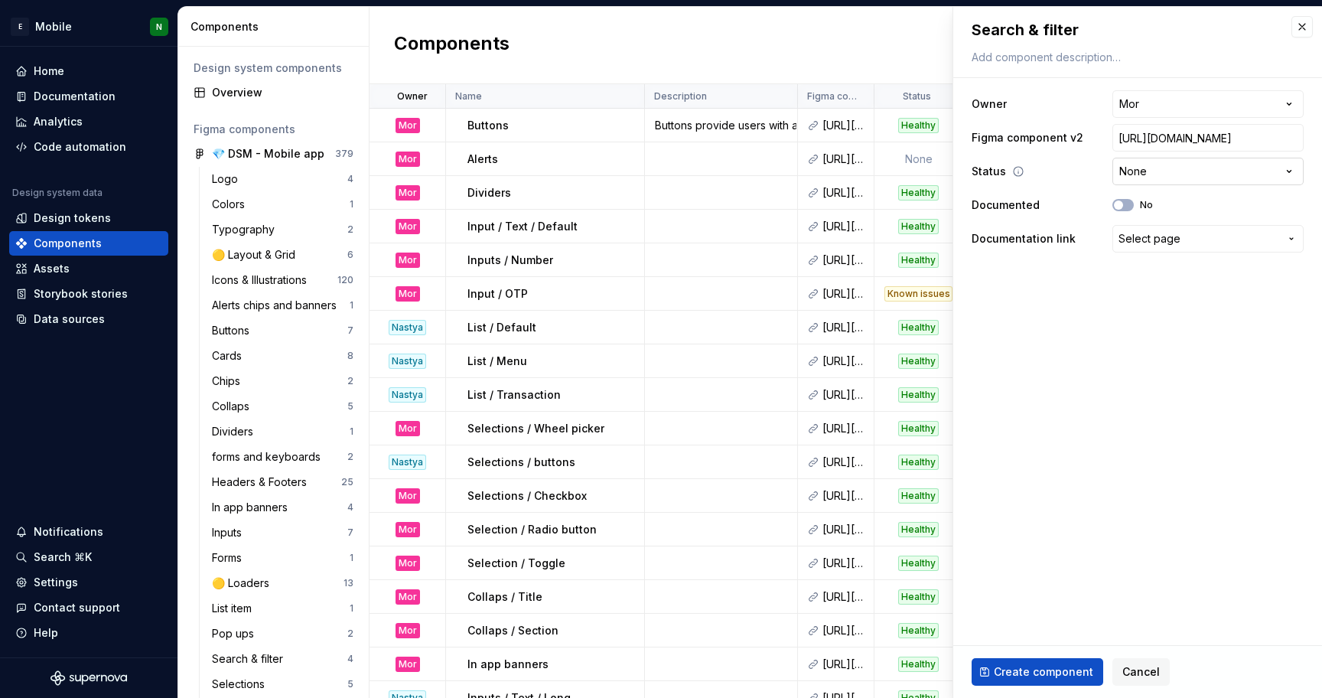
scroll to position [0, 0]
select select "**********"
click at [1128, 203] on button "No" at bounding box center [1122, 205] width 21 height 12
click at [1159, 239] on span "Select page" at bounding box center [1149, 238] width 62 height 15
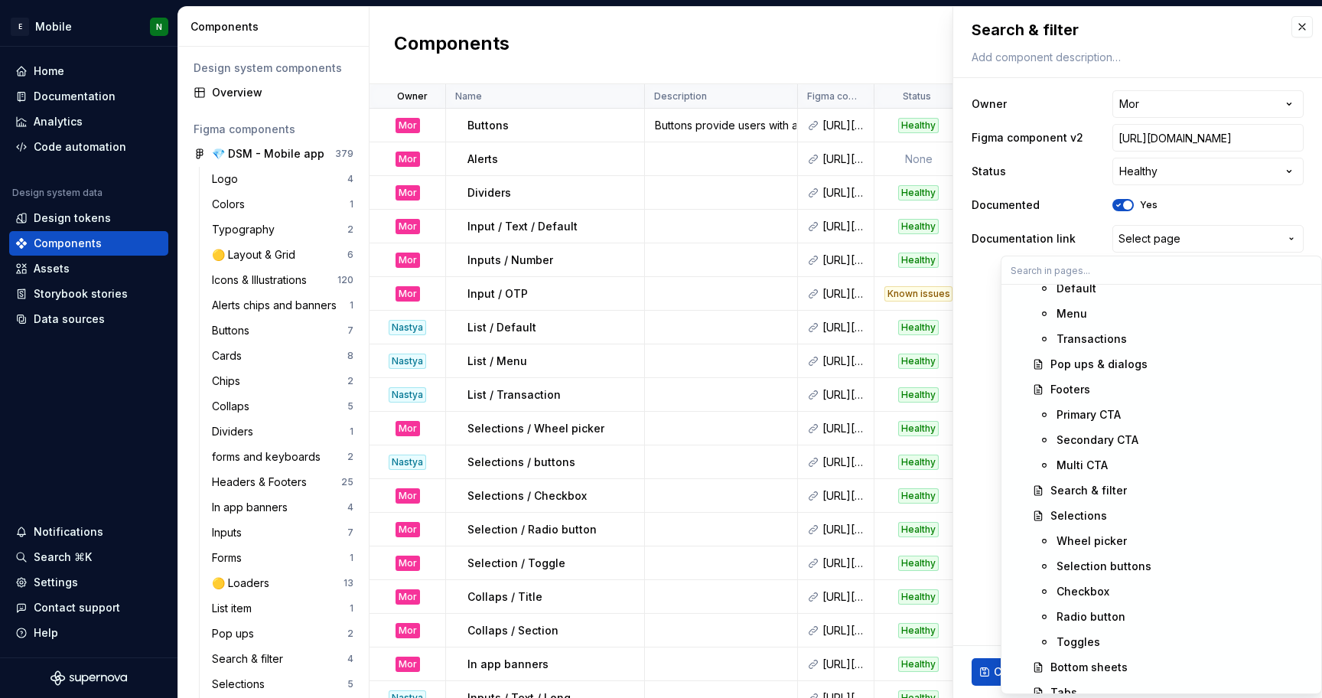
scroll to position [921, 0]
click at [1123, 491] on div "Search & filter" at bounding box center [1181, 489] width 262 height 15
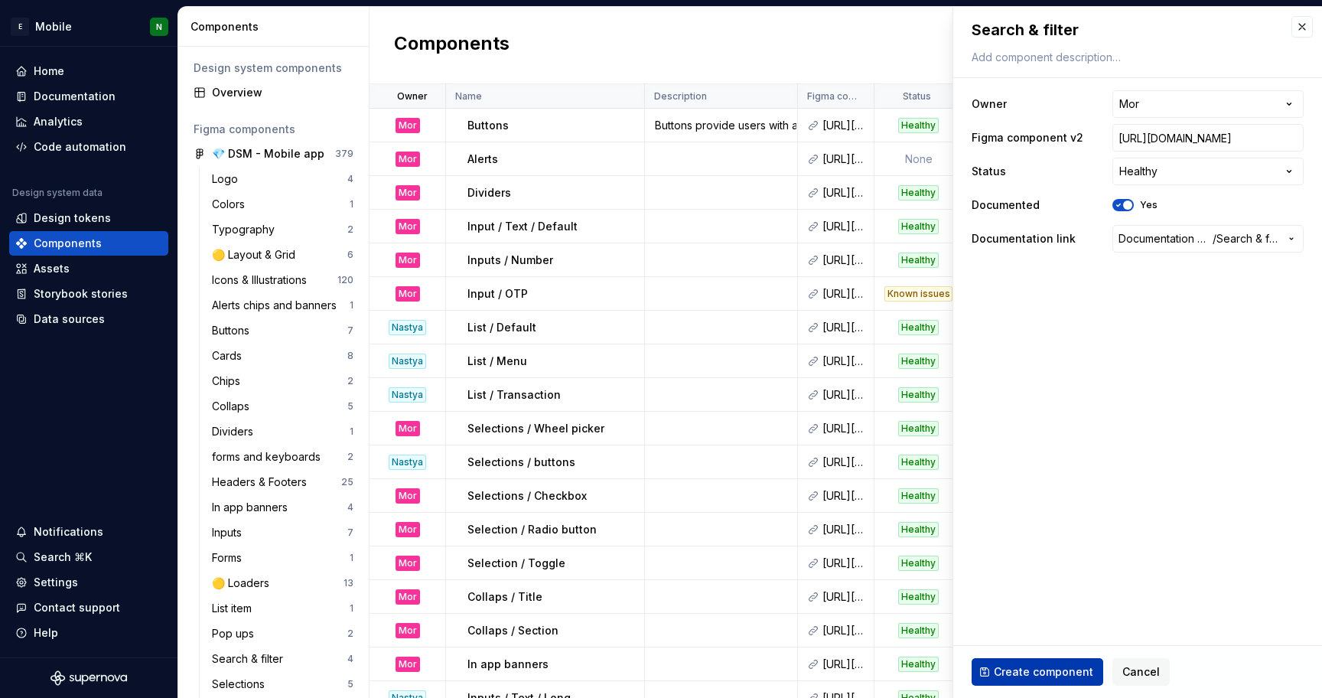
click at [1010, 672] on span "Create component" at bounding box center [1043, 671] width 99 height 15
type textarea "*"
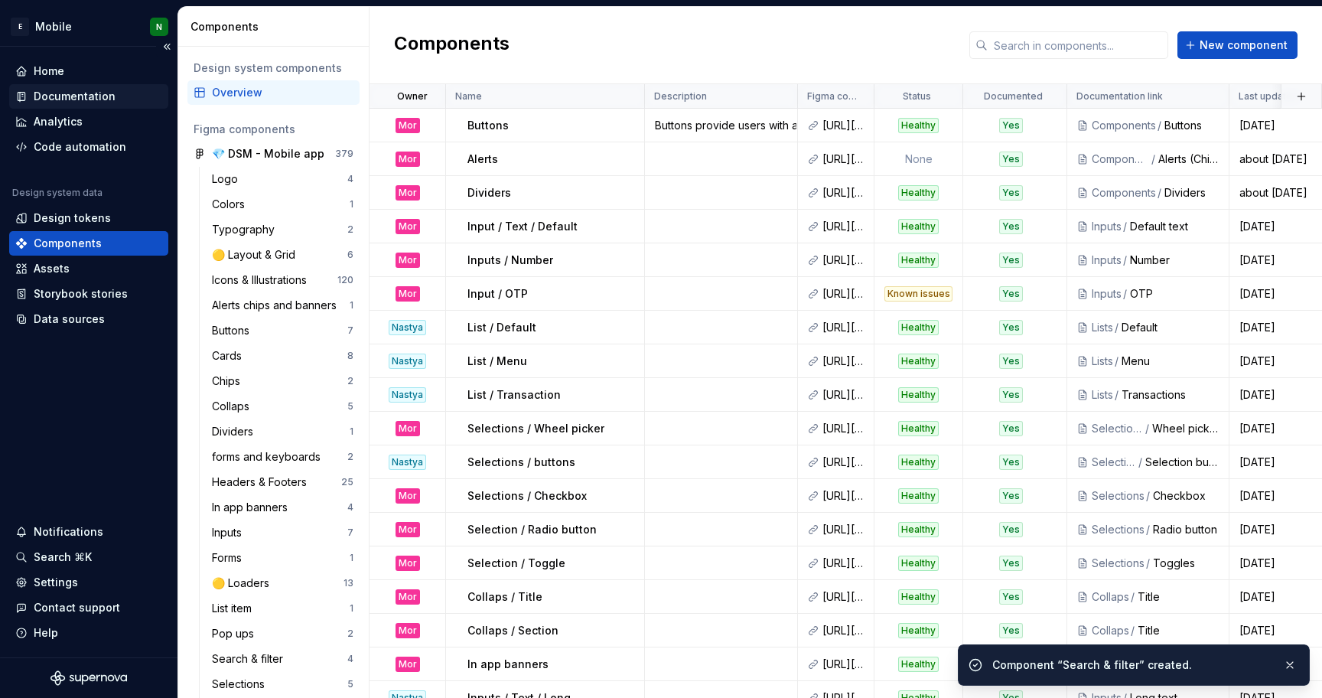
click at [83, 92] on div "Documentation" at bounding box center [75, 96] width 82 height 15
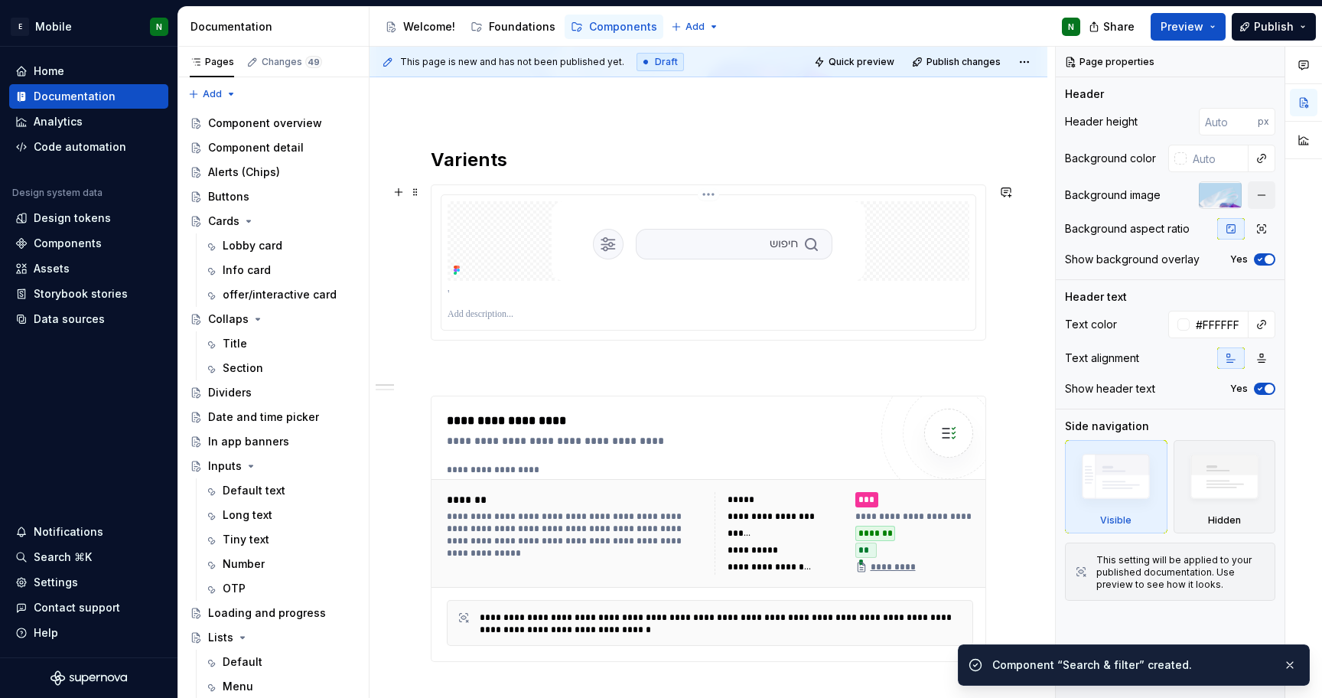
scroll to position [330, 0]
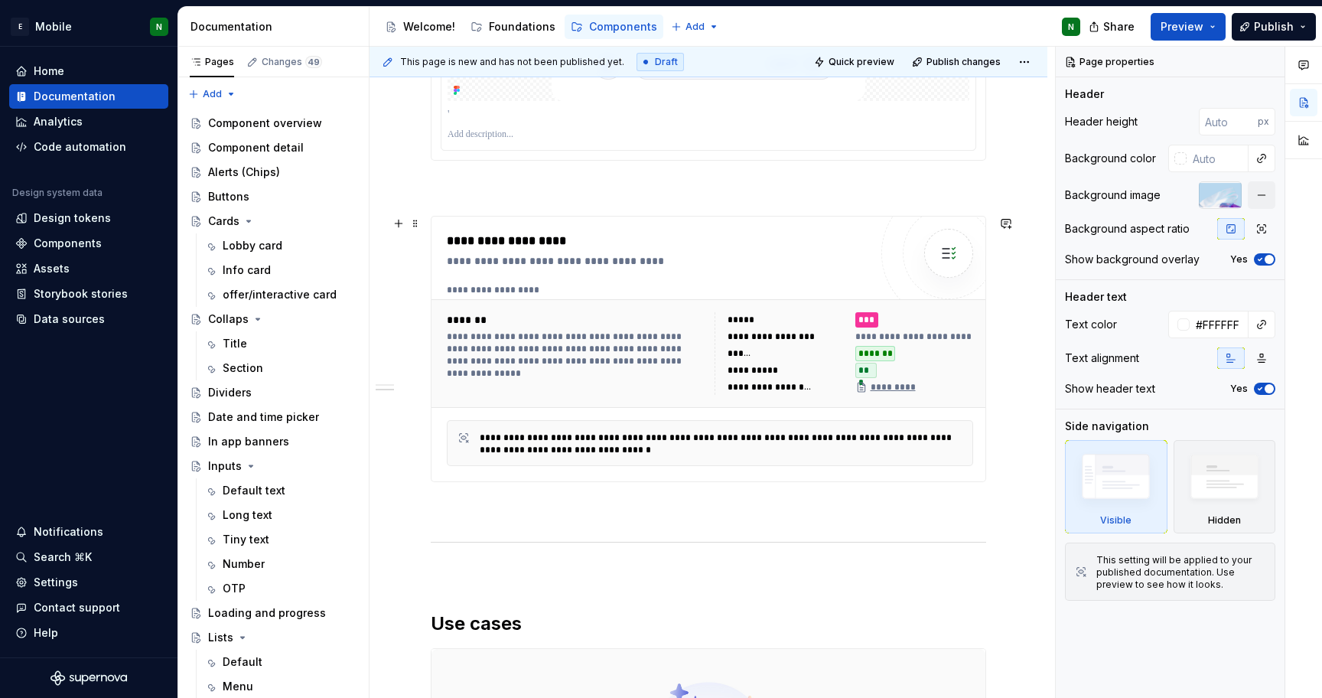
click at [661, 253] on div "**********" at bounding box center [657, 260] width 421 height 15
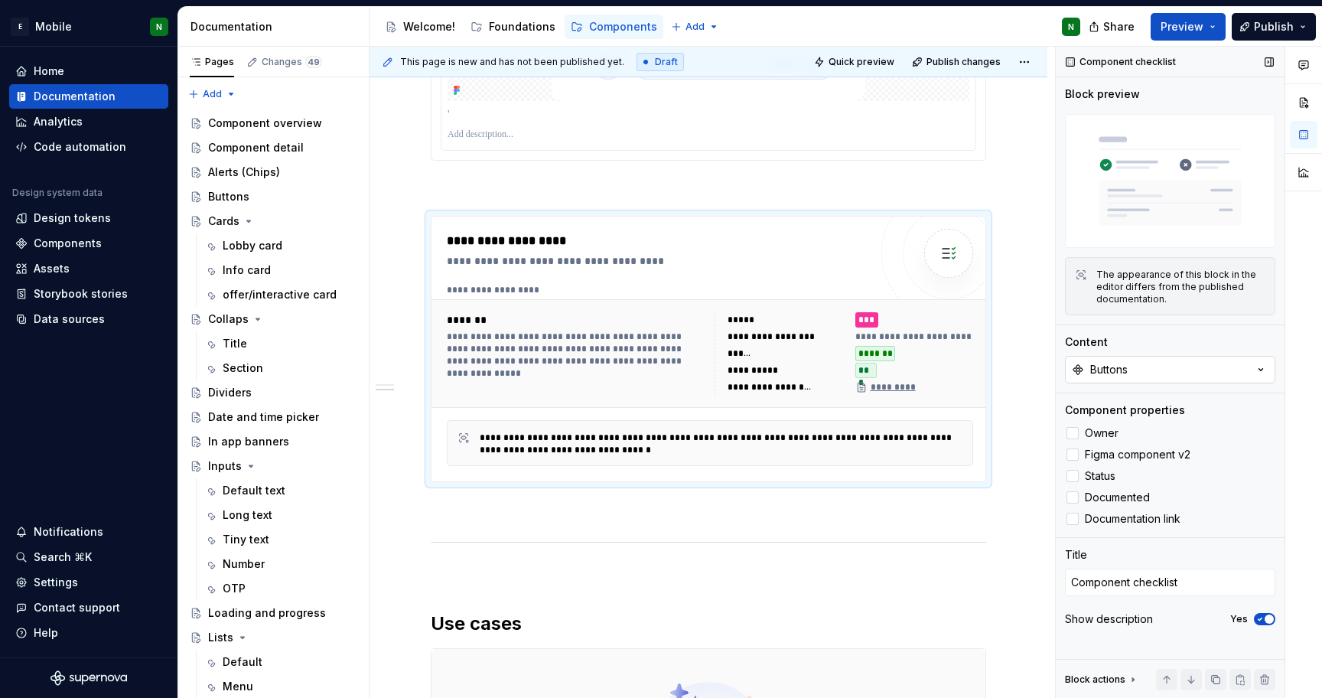
click at [1210, 376] on button "Buttons" at bounding box center [1170, 370] width 210 height 28
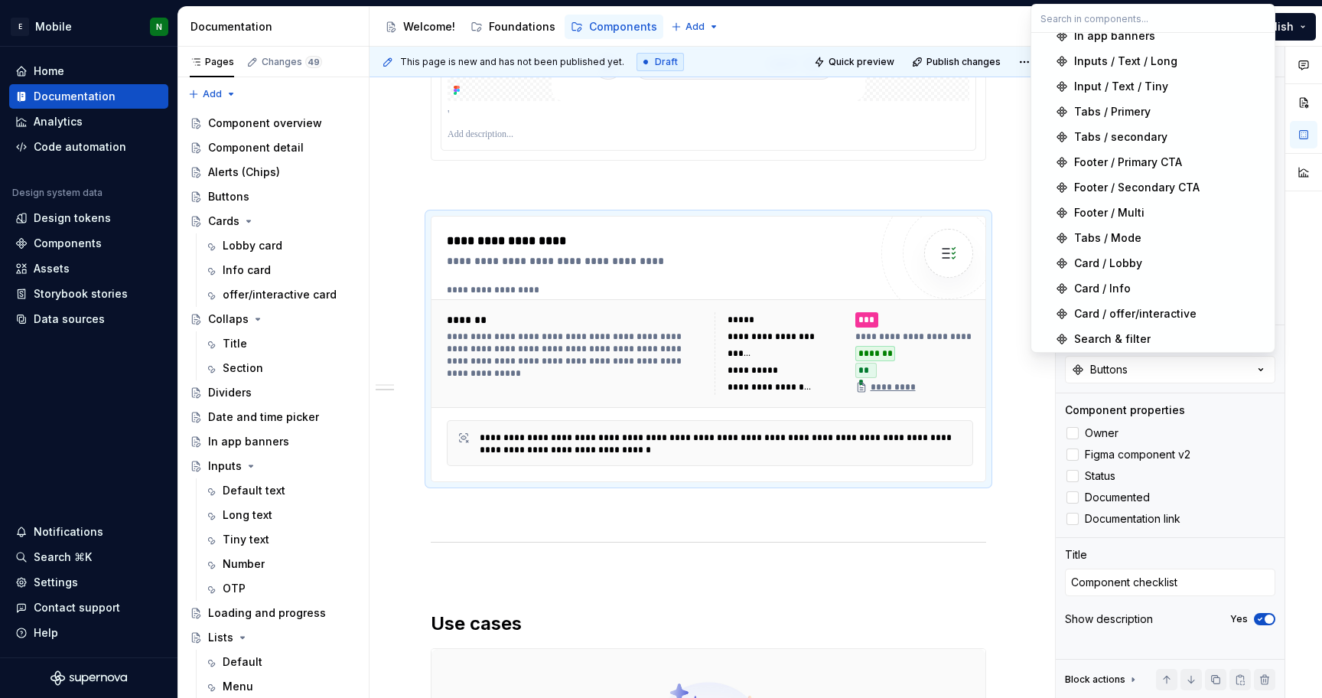
scroll to position [418, 0]
click at [1170, 327] on span "Search & filter" at bounding box center [1152, 337] width 237 height 24
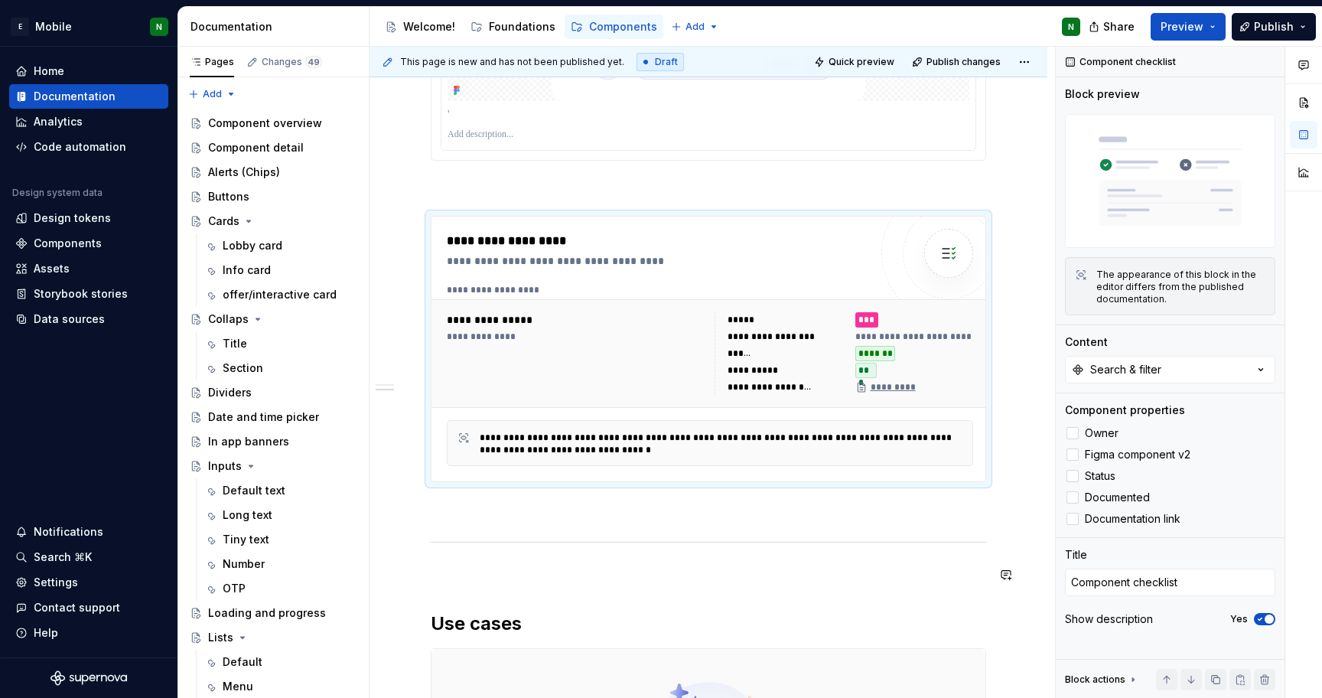
click at [904, 562] on div "**********" at bounding box center [708, 408] width 555 height 880
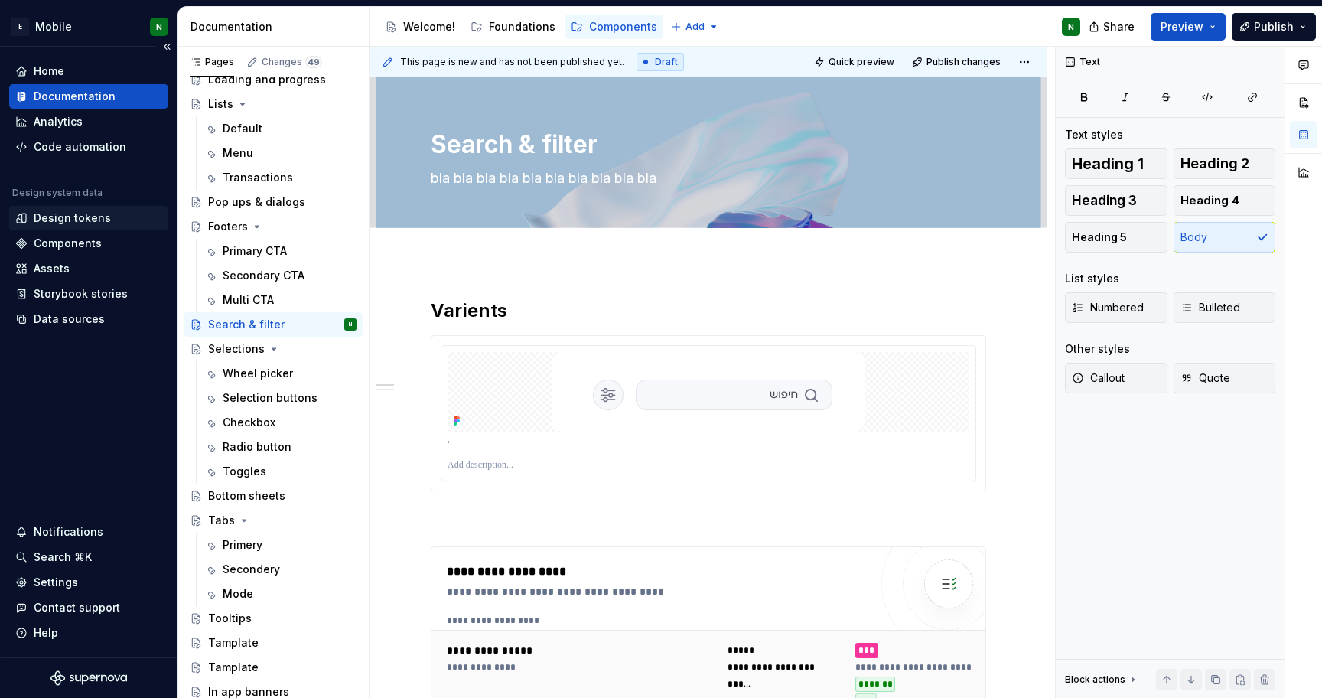
scroll to position [535, 0]
click at [222, 520] on div "Tabs" at bounding box center [221, 517] width 27 height 15
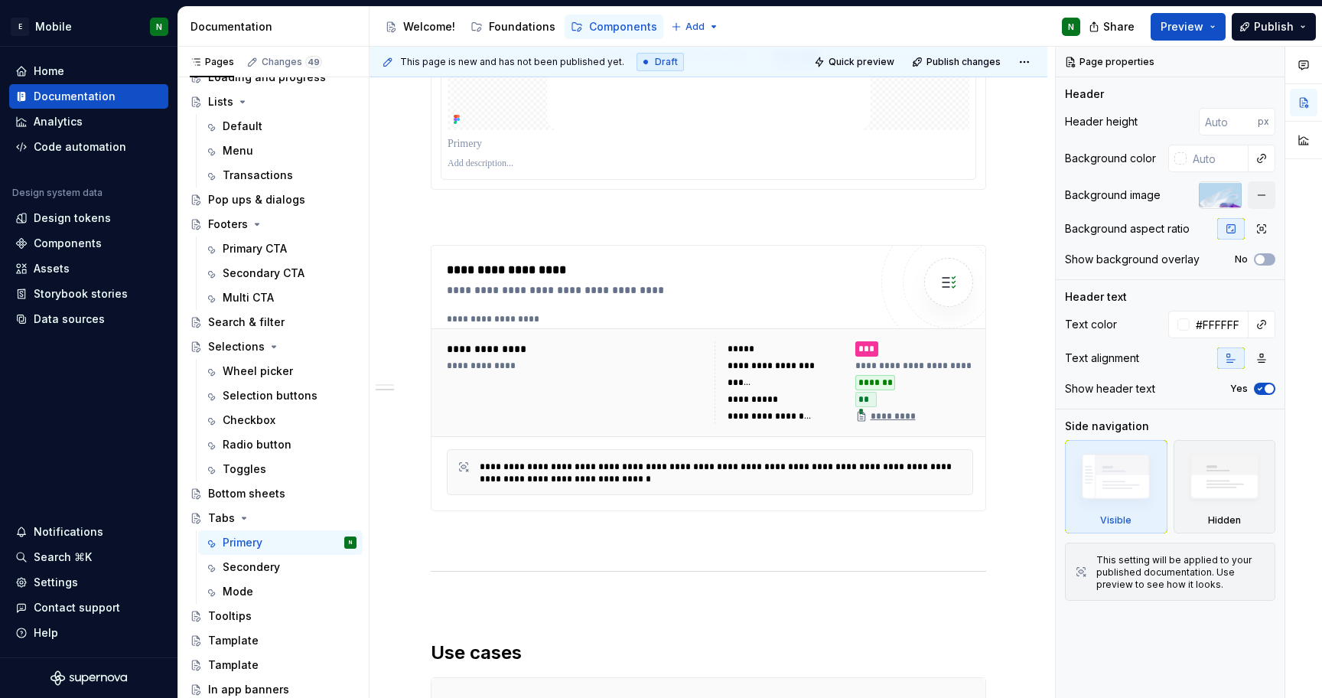
scroll to position [454, 0]
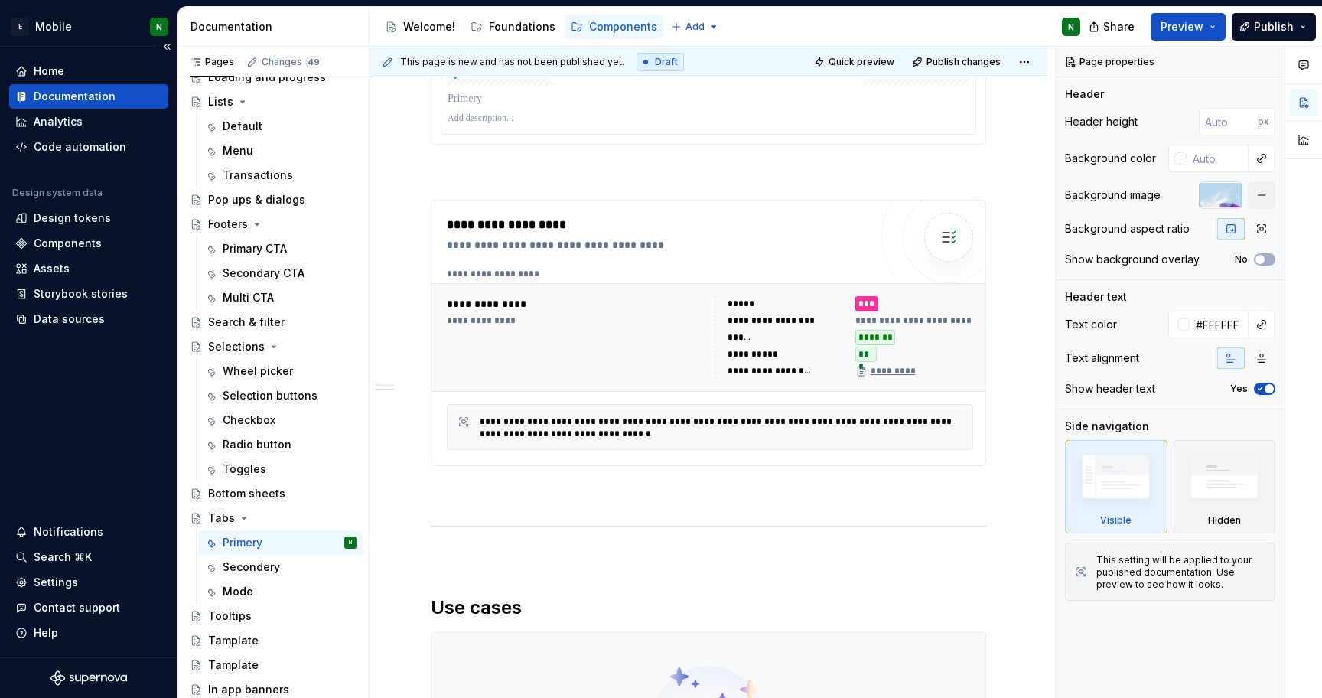
type textarea "*"
